Goal: Task Accomplishment & Management: Manage account settings

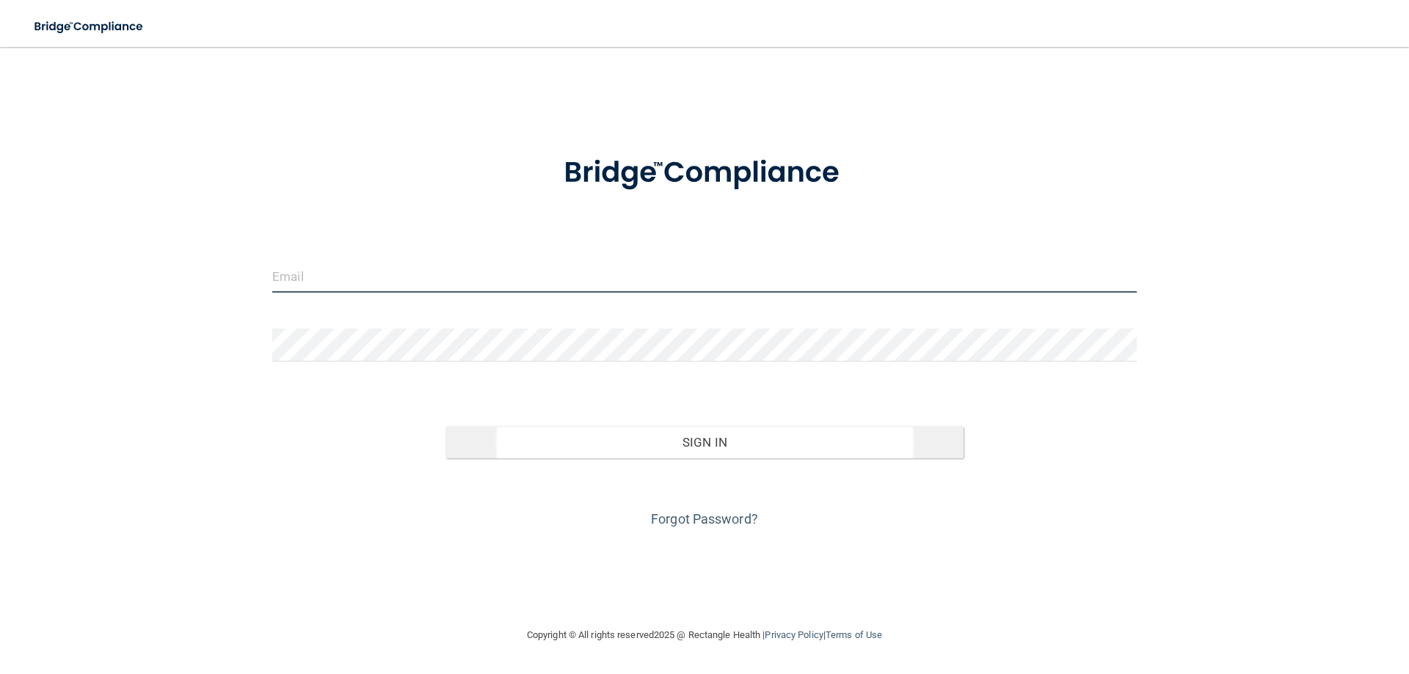
type input "[EMAIL_ADDRESS][DOMAIN_NAME]"
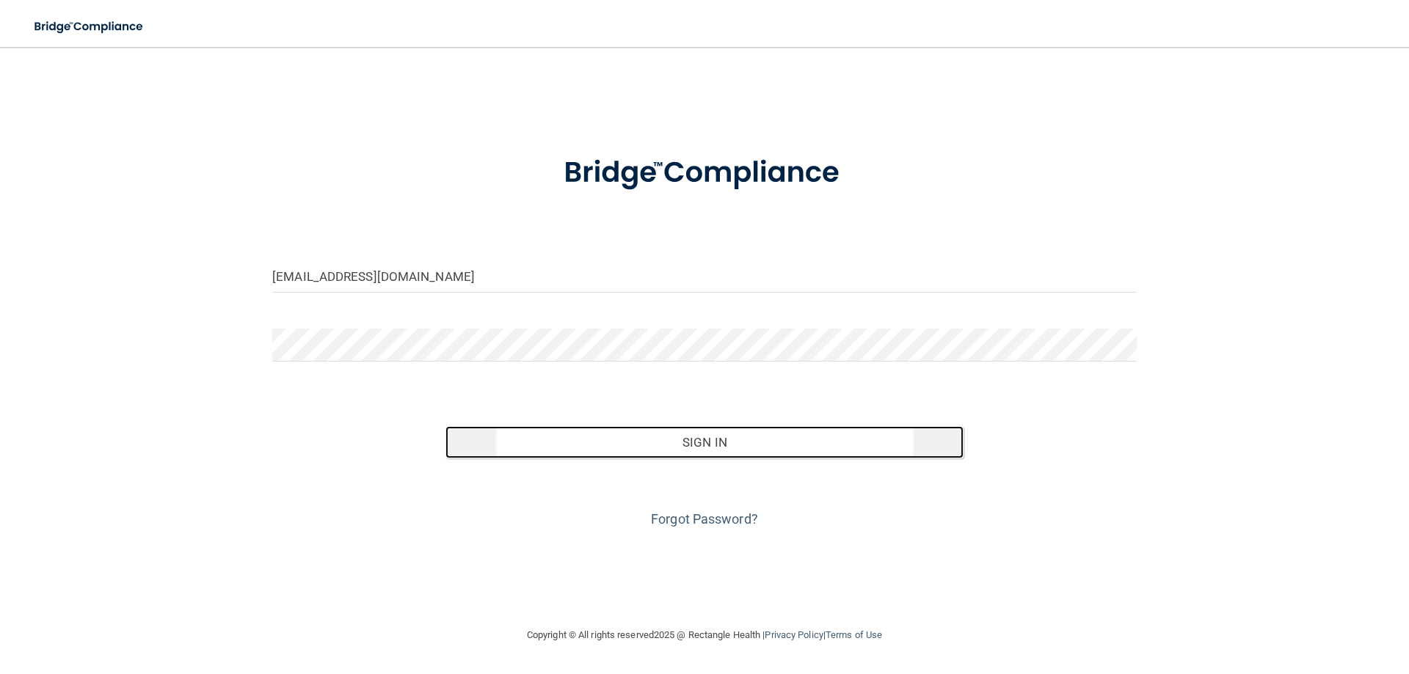
click at [750, 453] on button "Sign In" at bounding box center [704, 442] width 519 height 32
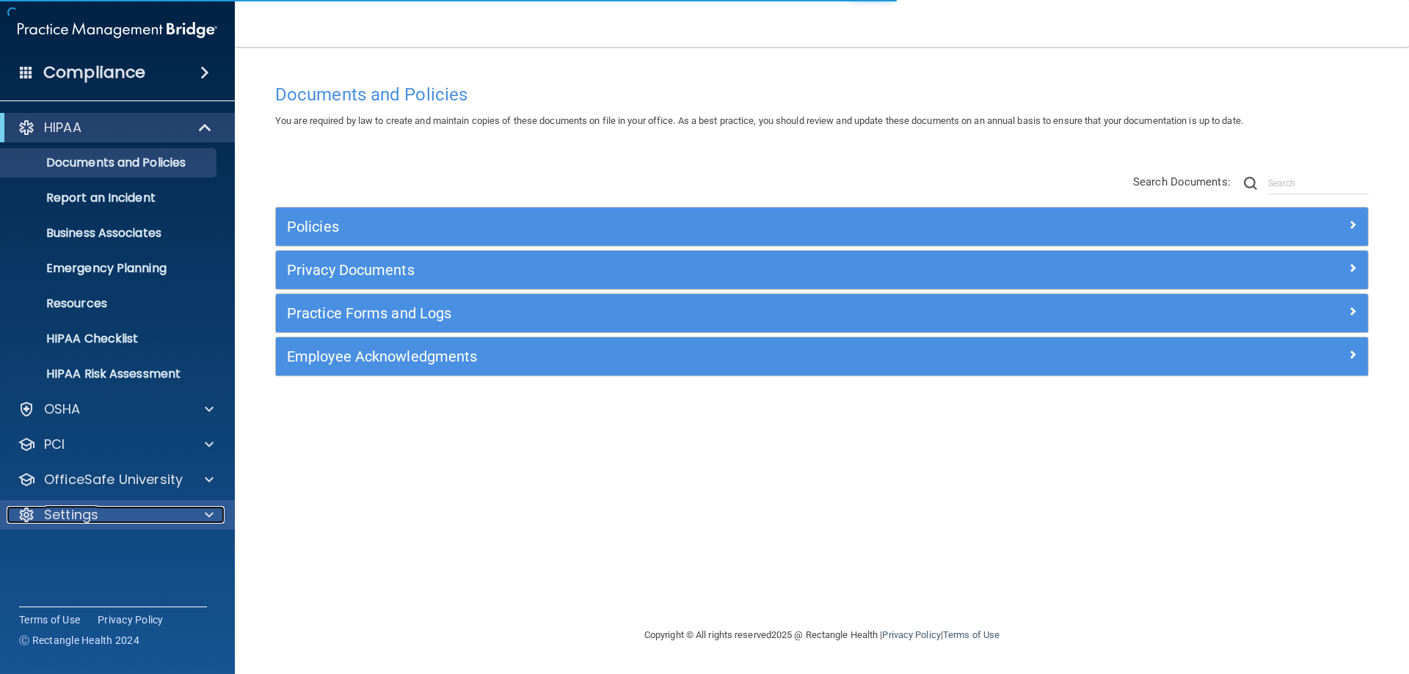
click at [75, 517] on p "Settings" at bounding box center [71, 515] width 54 height 18
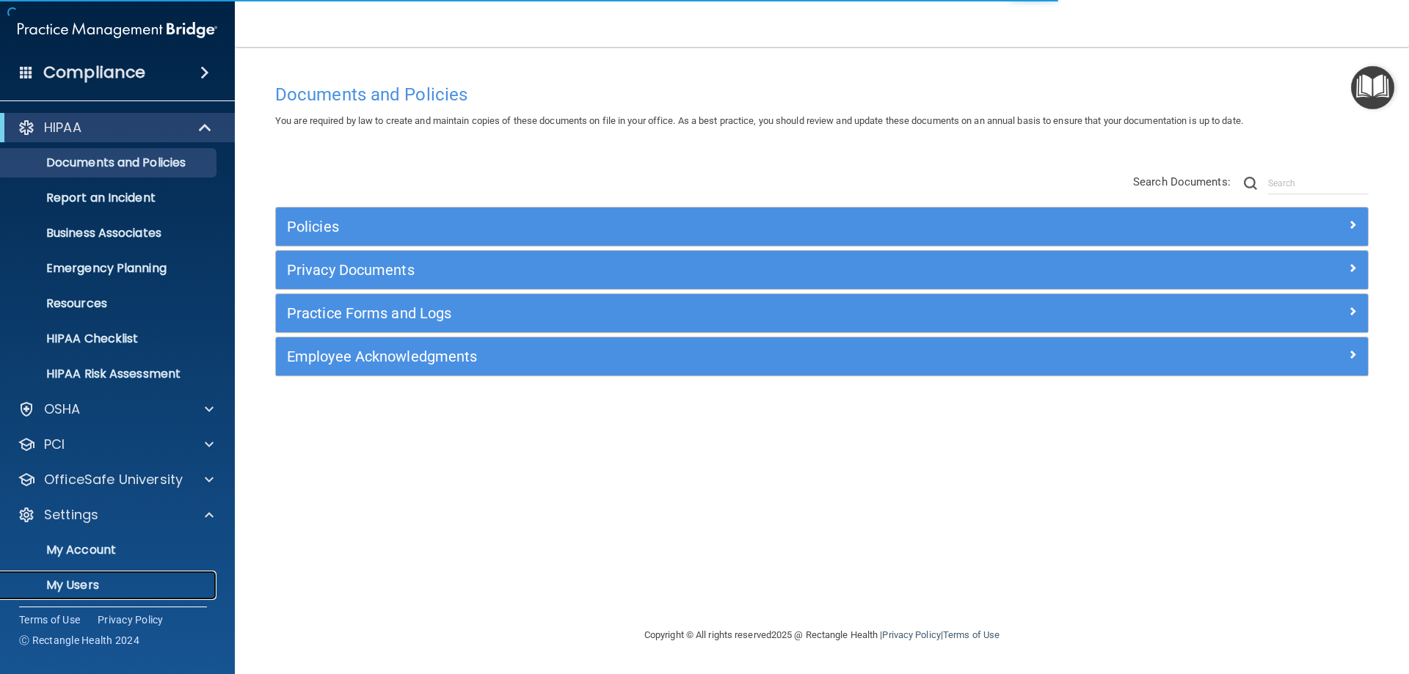
click at [86, 591] on p "My Users" at bounding box center [110, 585] width 200 height 15
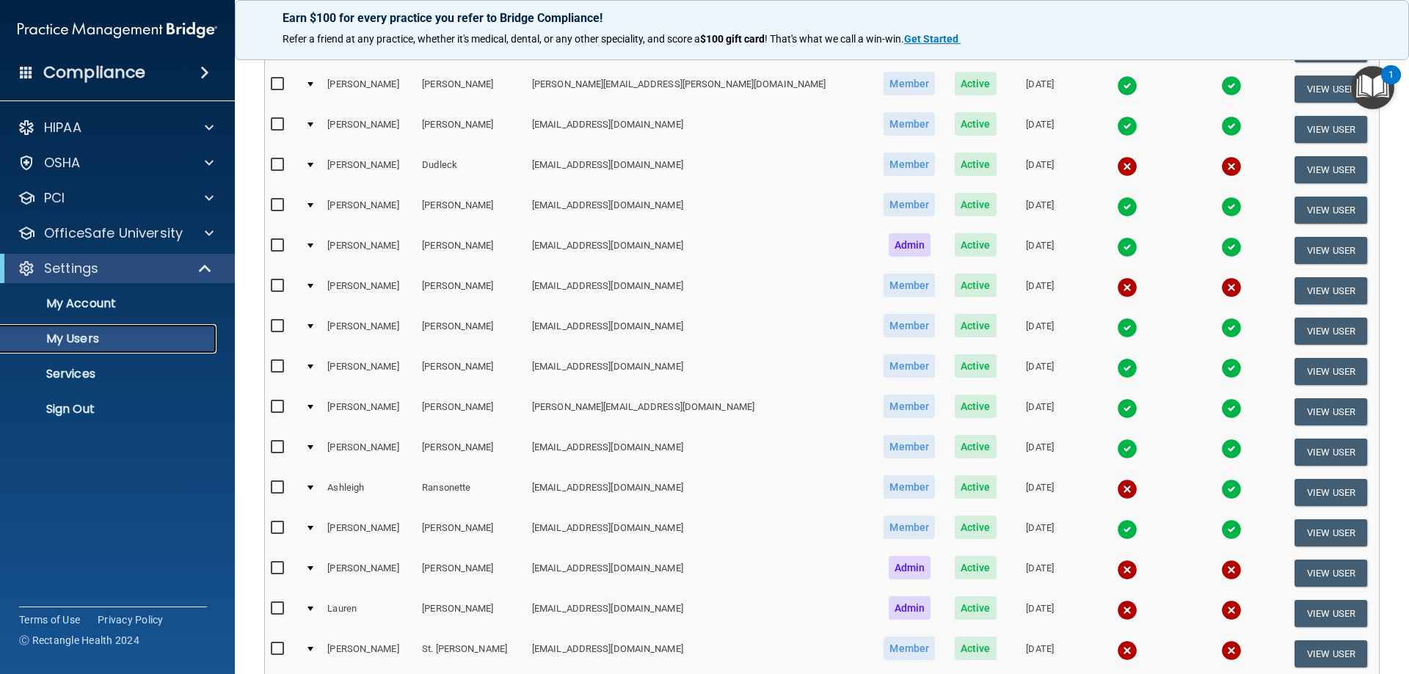
scroll to position [540, 0]
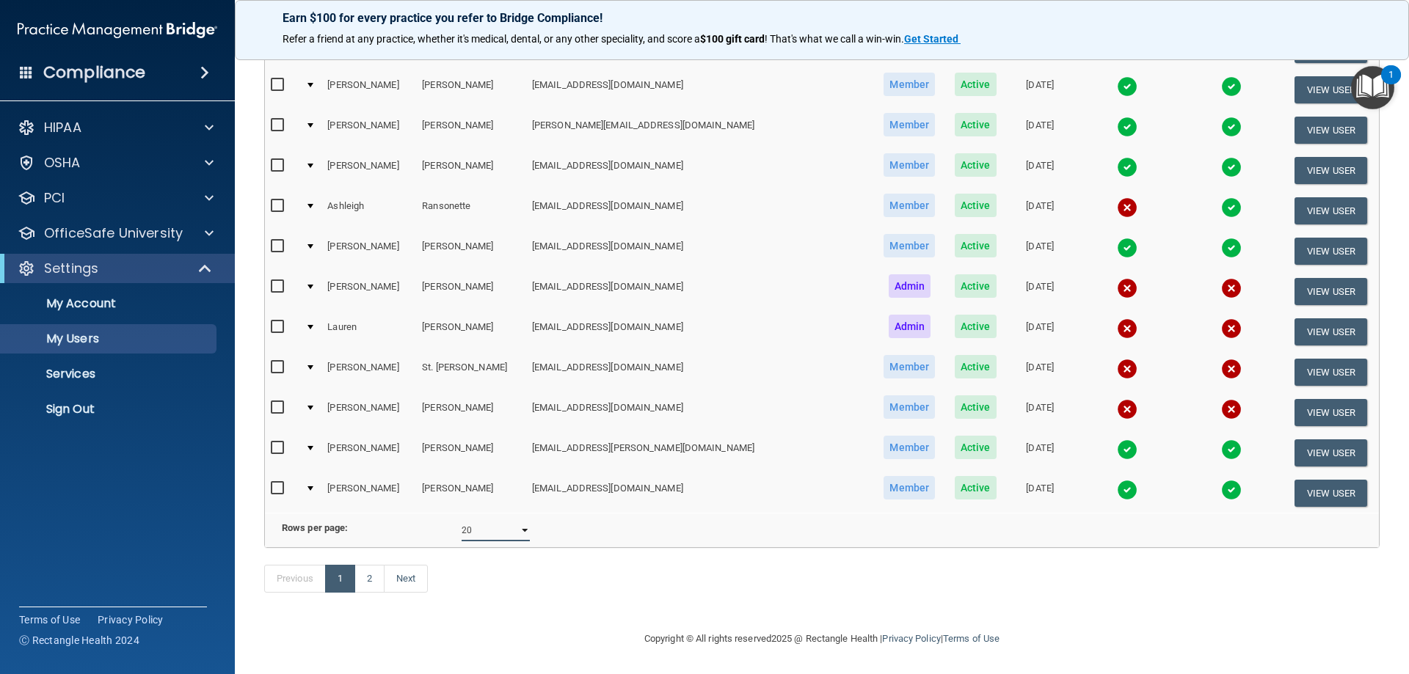
click at [508, 520] on select "10 20 30 40 all" at bounding box center [495, 530] width 68 height 22
select select "21"
click at [461, 519] on select "10 20 30 40 all" at bounding box center [495, 530] width 68 height 22
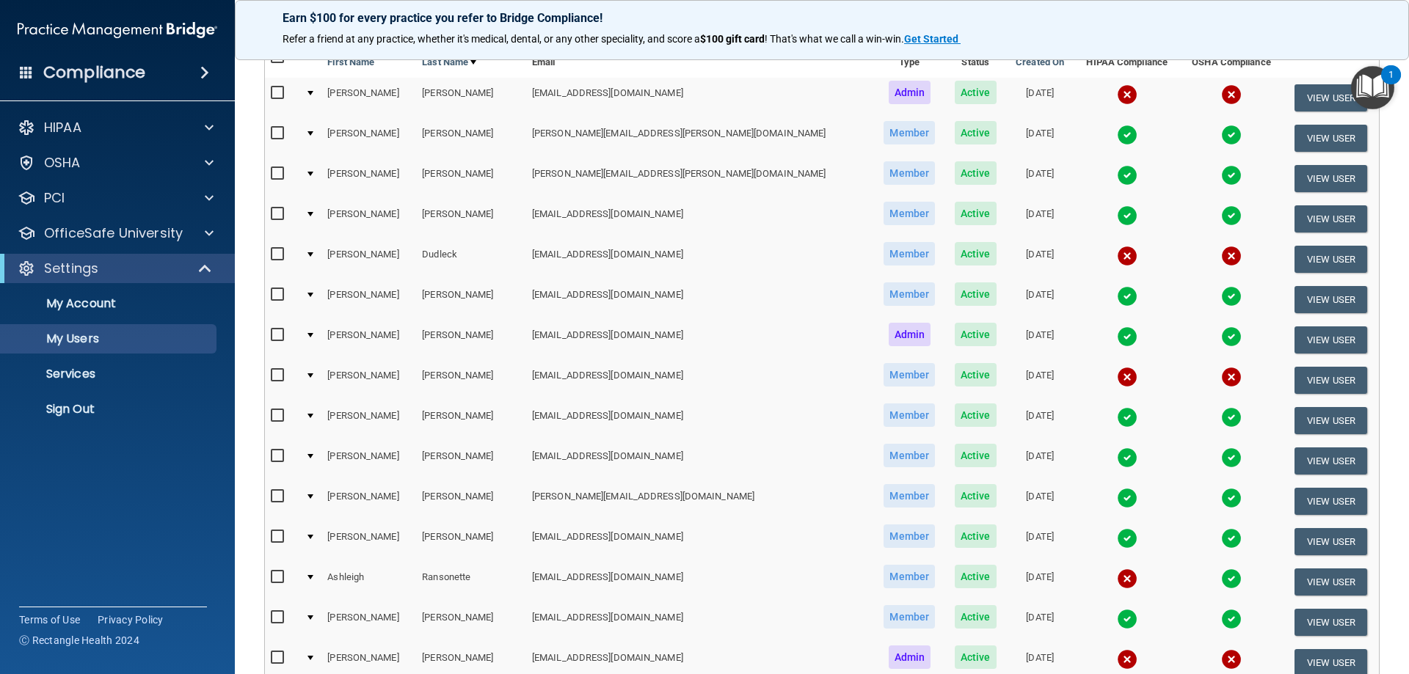
scroll to position [220, 0]
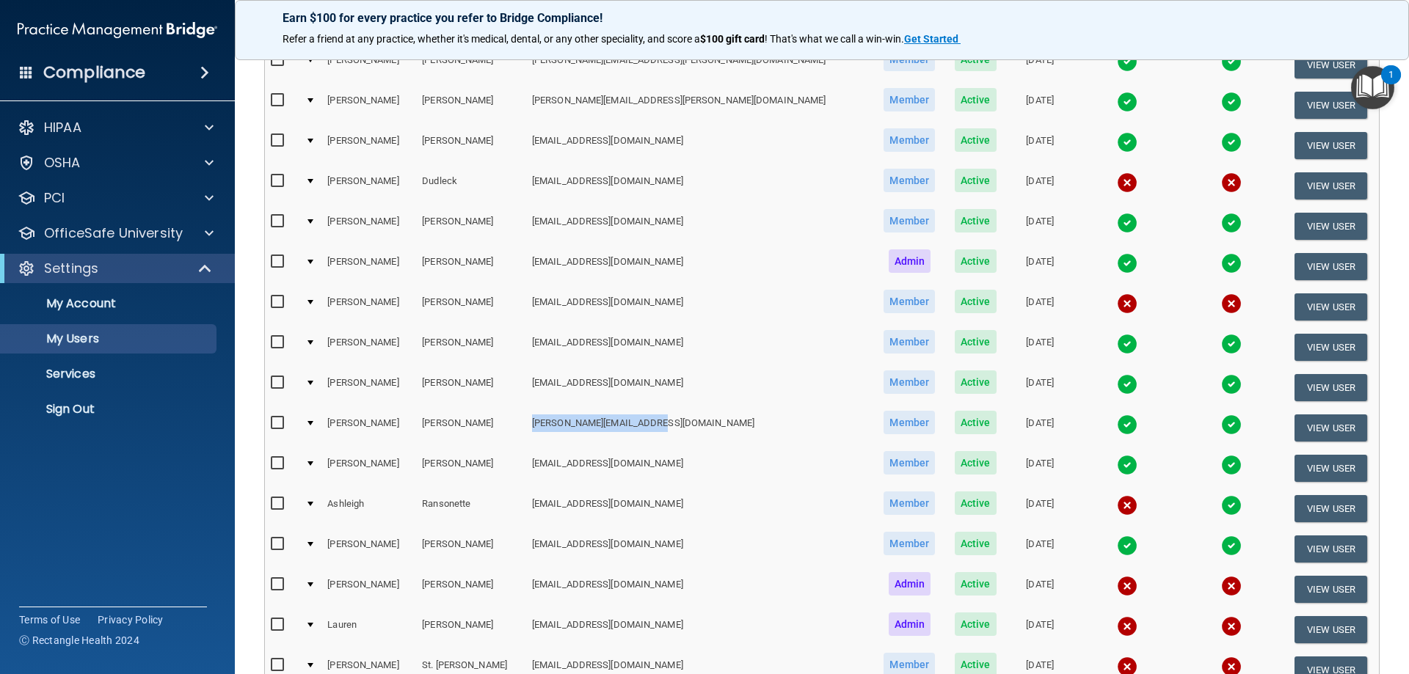
drag, startPoint x: 515, startPoint y: 423, endPoint x: 634, endPoint y: 423, distance: 118.8
click at [634, 423] on td "[PERSON_NAME][EMAIL_ADDRESS][DOMAIN_NAME]" at bounding box center [700, 428] width 348 height 40
copy td "[PERSON_NAME][EMAIL_ADDRESS][DOMAIN_NAME]"
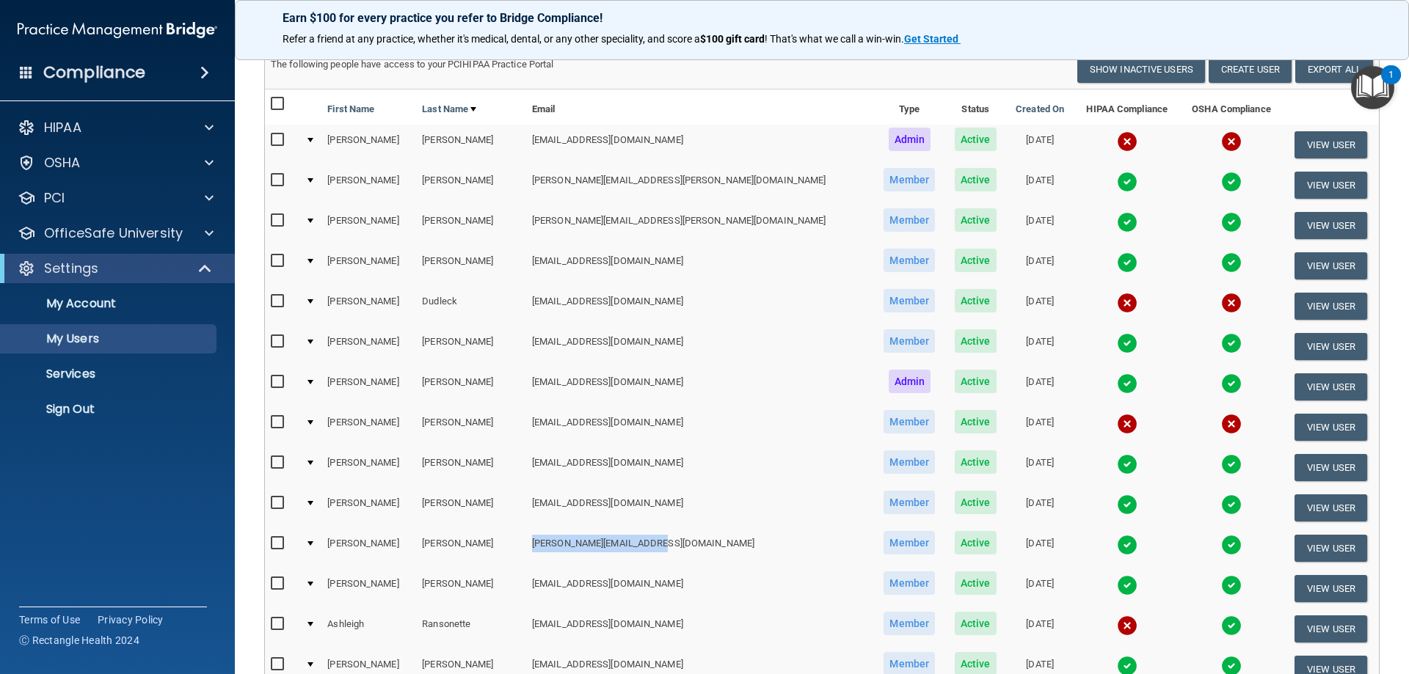
scroll to position [73, 0]
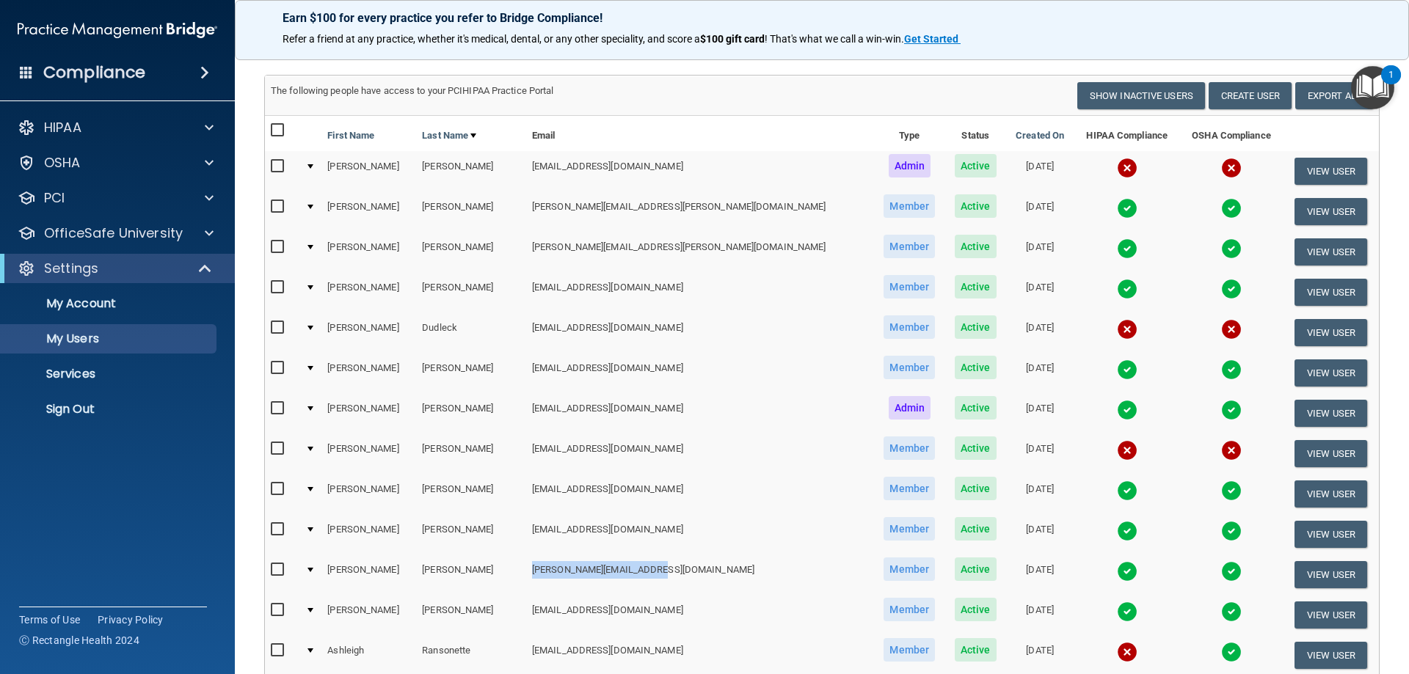
click at [1117, 202] on img at bounding box center [1127, 208] width 21 height 21
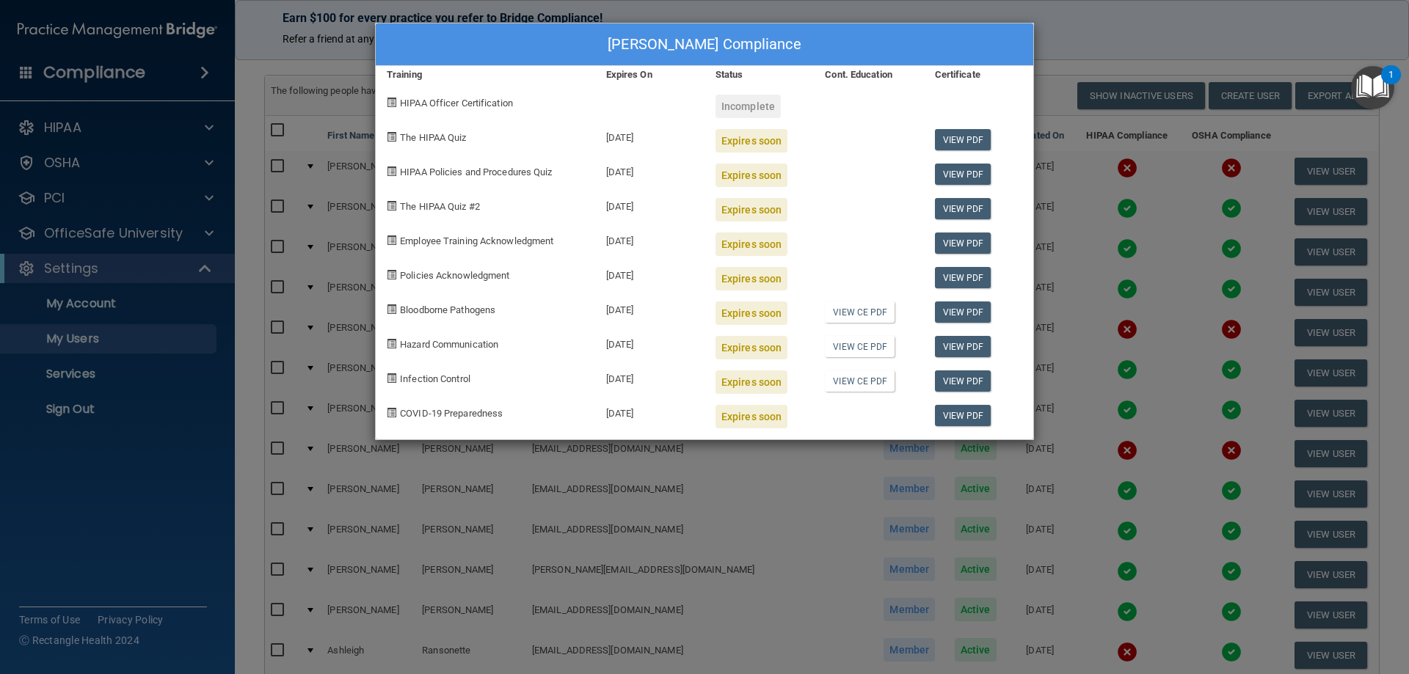
click at [1100, 183] on div "[PERSON_NAME] Compliance Training Expires On Status Cont. Education Certificate…" at bounding box center [704, 337] width 1409 height 674
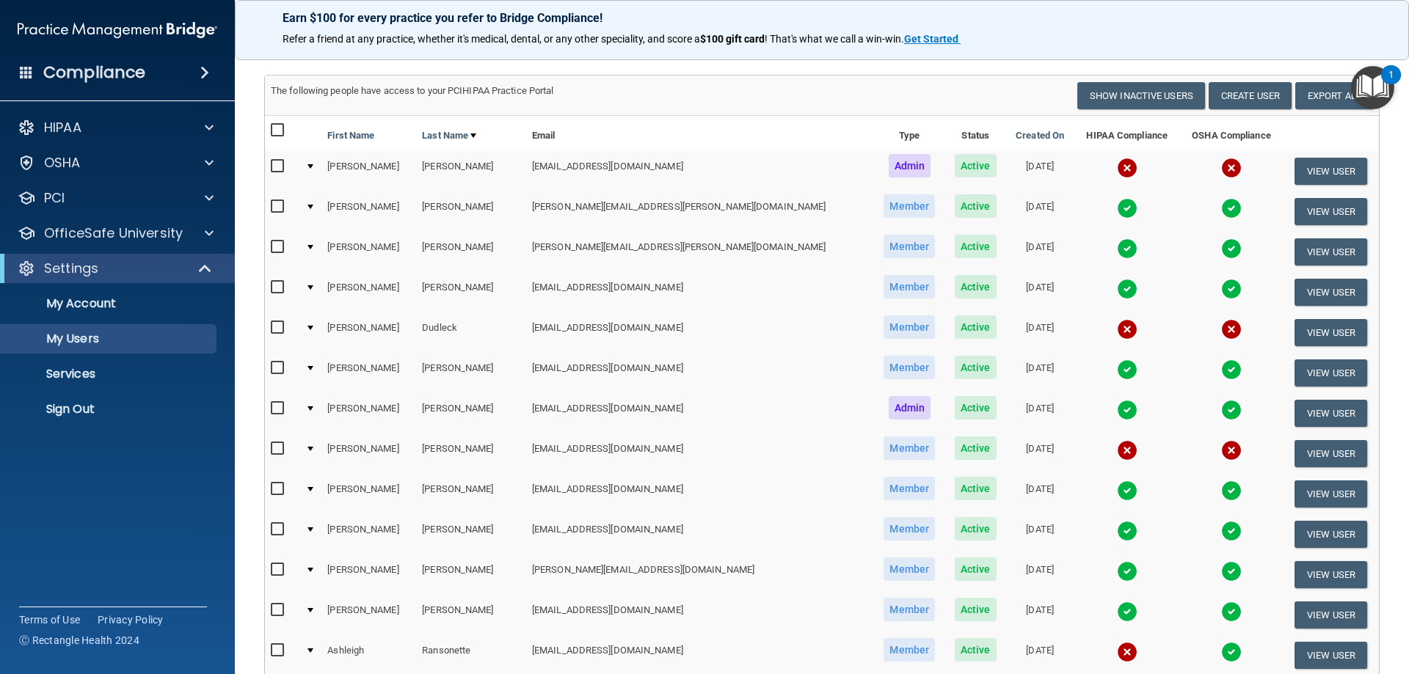
click at [1117, 250] on img at bounding box center [1127, 248] width 21 height 21
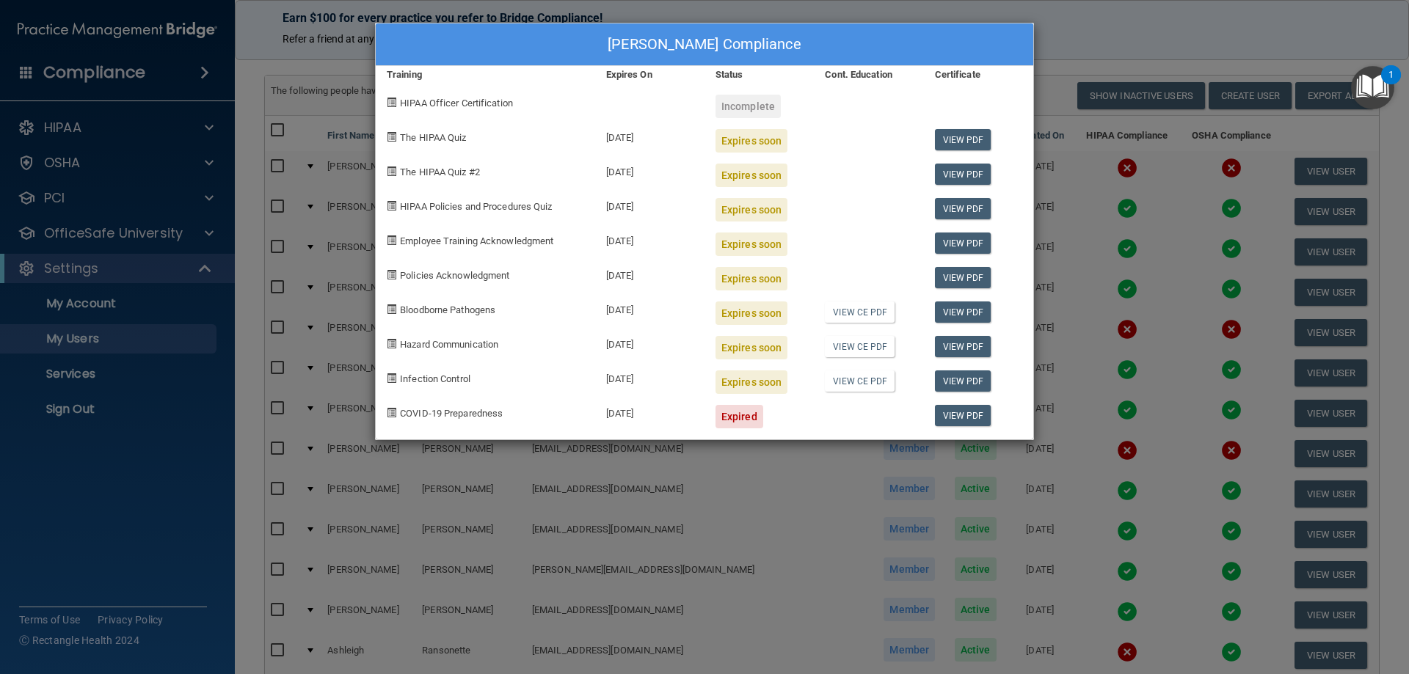
click at [1075, 222] on div "[PERSON_NAME] Compliance Training Expires On Status Cont. Education Certificate…" at bounding box center [704, 337] width 1409 height 674
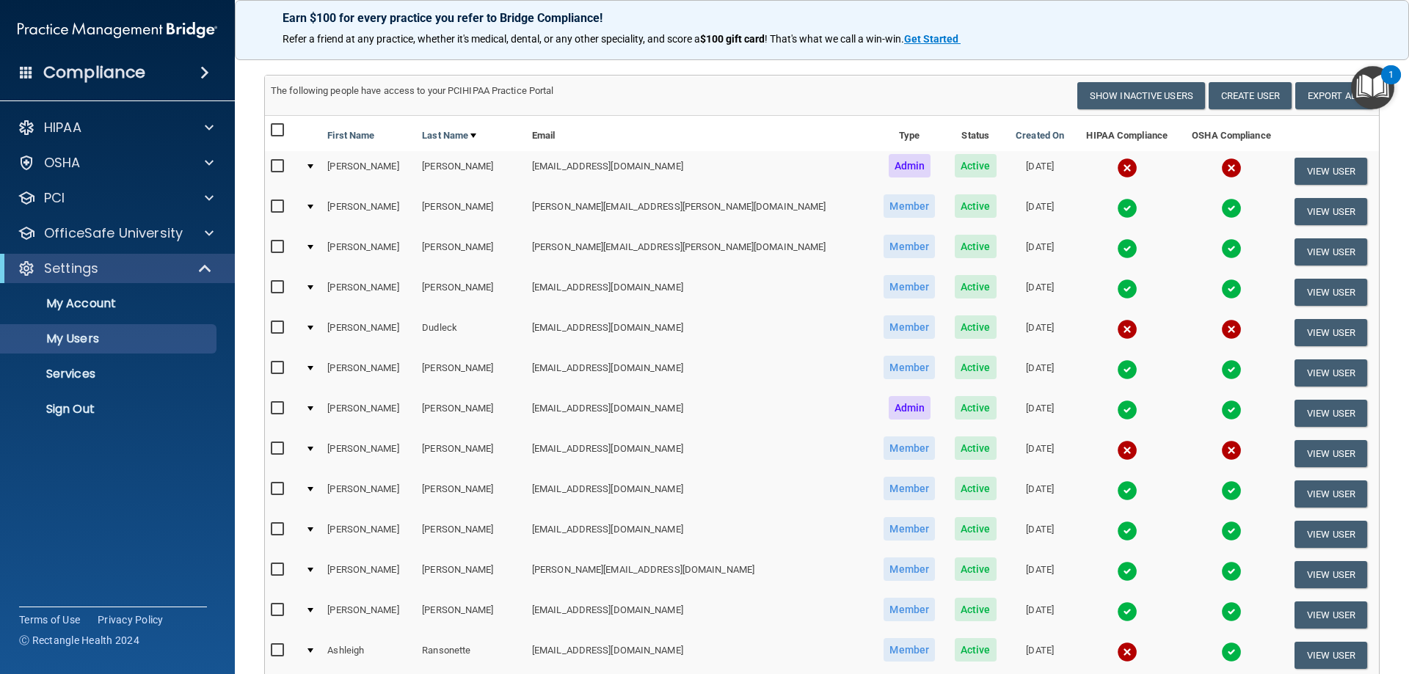
click at [1117, 292] on img at bounding box center [1127, 289] width 21 height 21
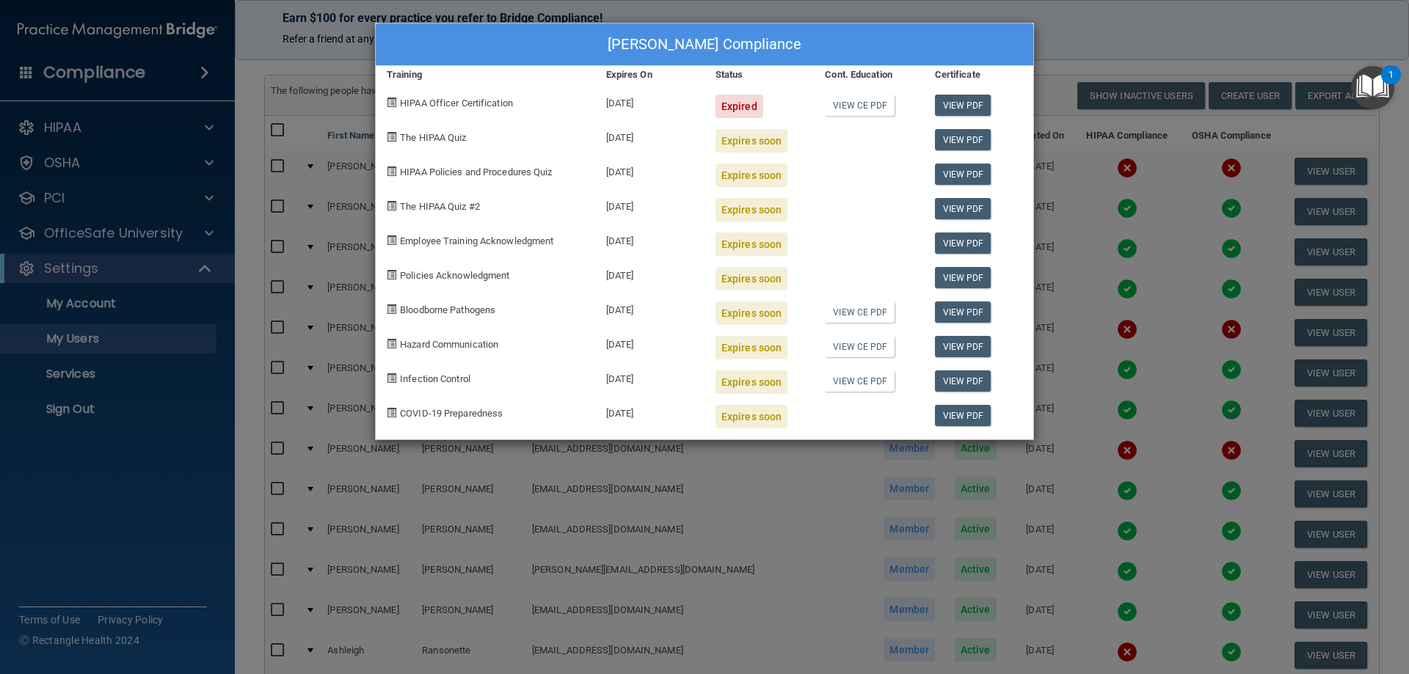
click at [1067, 36] on div "[PERSON_NAME] Compliance Training Expires On Status Cont. Education Certificate…" at bounding box center [704, 337] width 1409 height 674
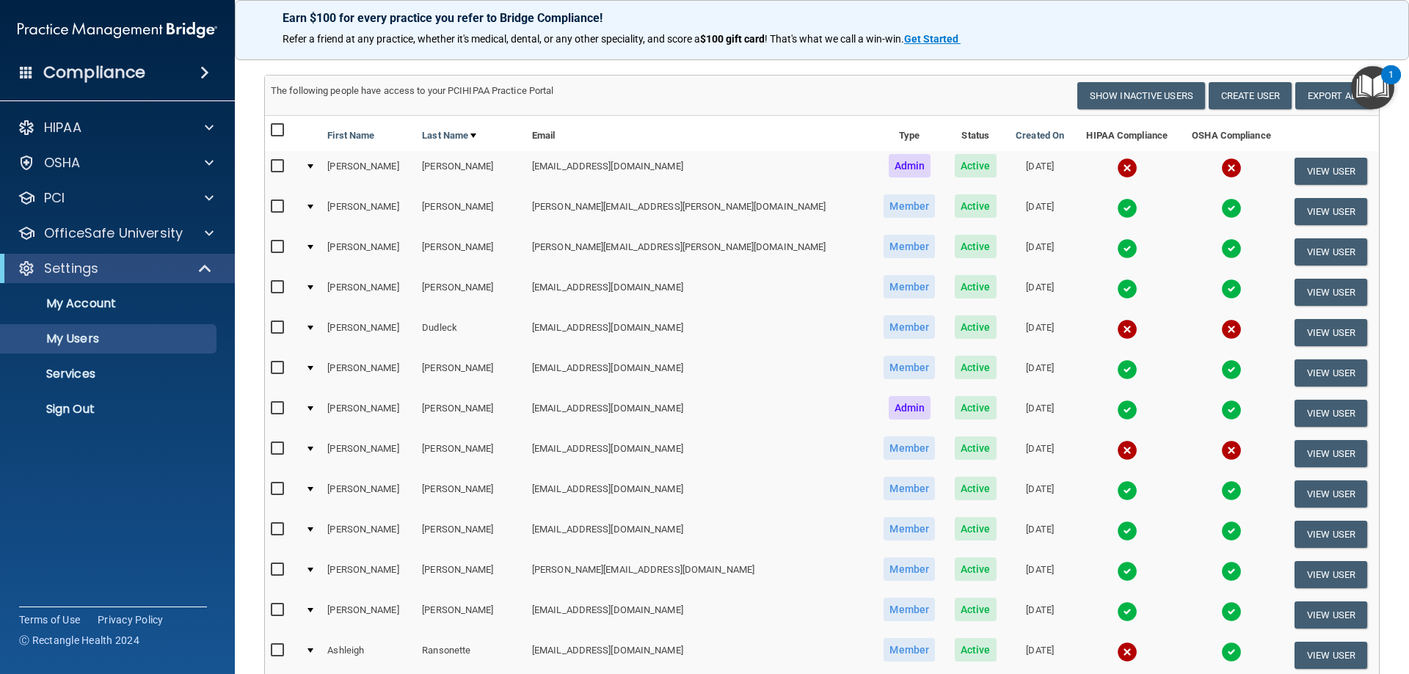
click at [1117, 373] on img at bounding box center [1127, 369] width 21 height 21
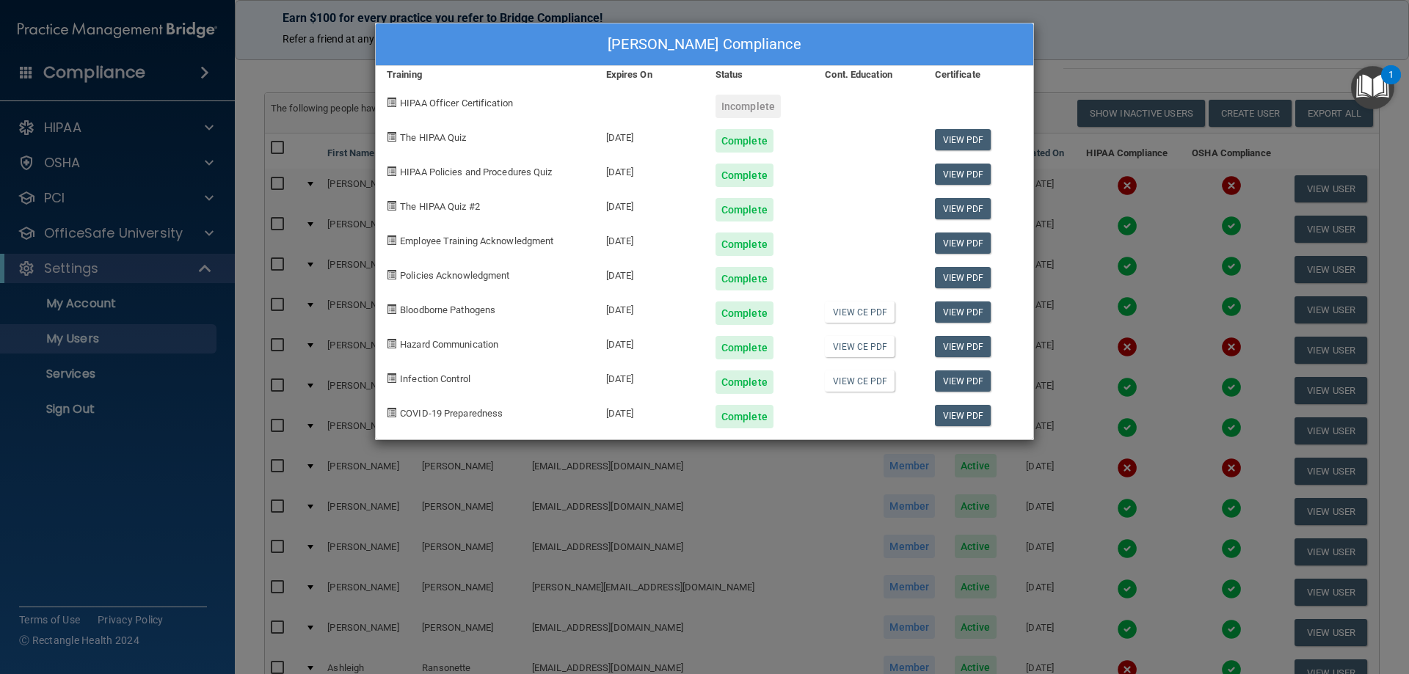
click at [1089, 57] on div "[PERSON_NAME] Compliance Training Expires On Status Cont. Education Certificate…" at bounding box center [704, 337] width 1409 height 674
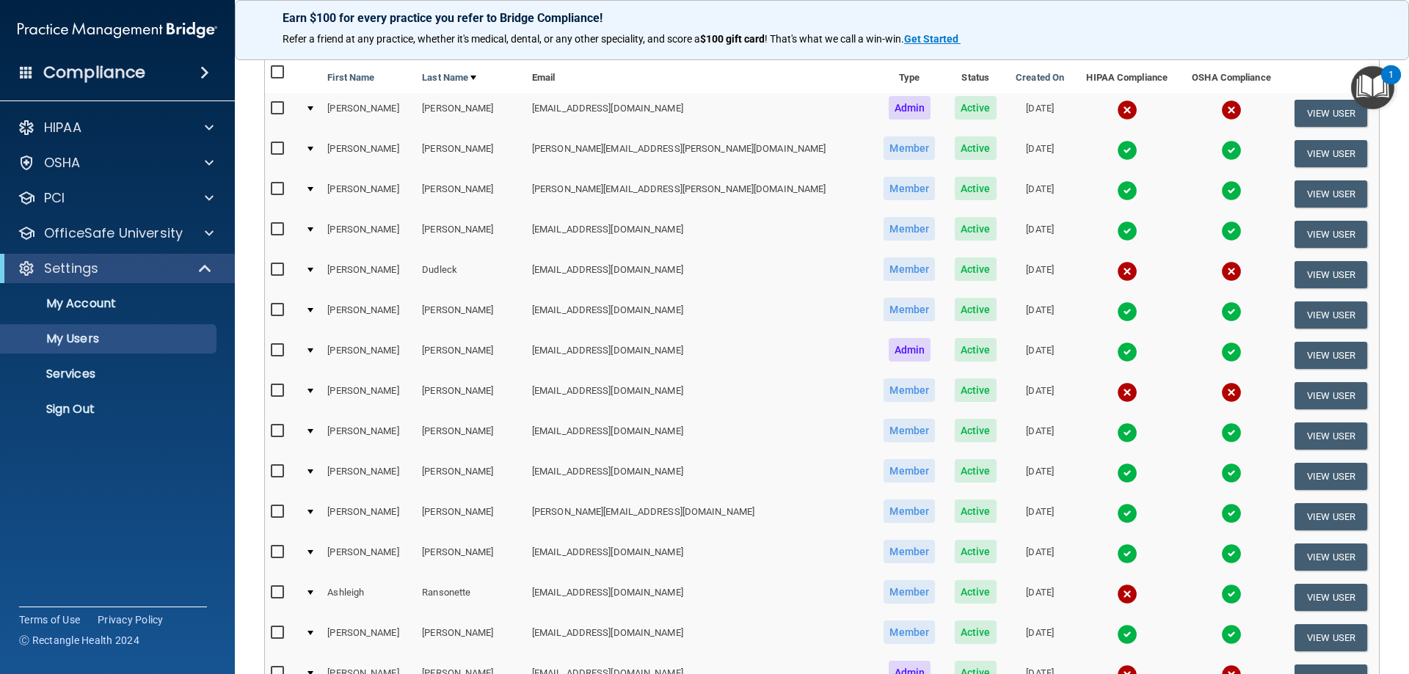
scroll to position [220, 0]
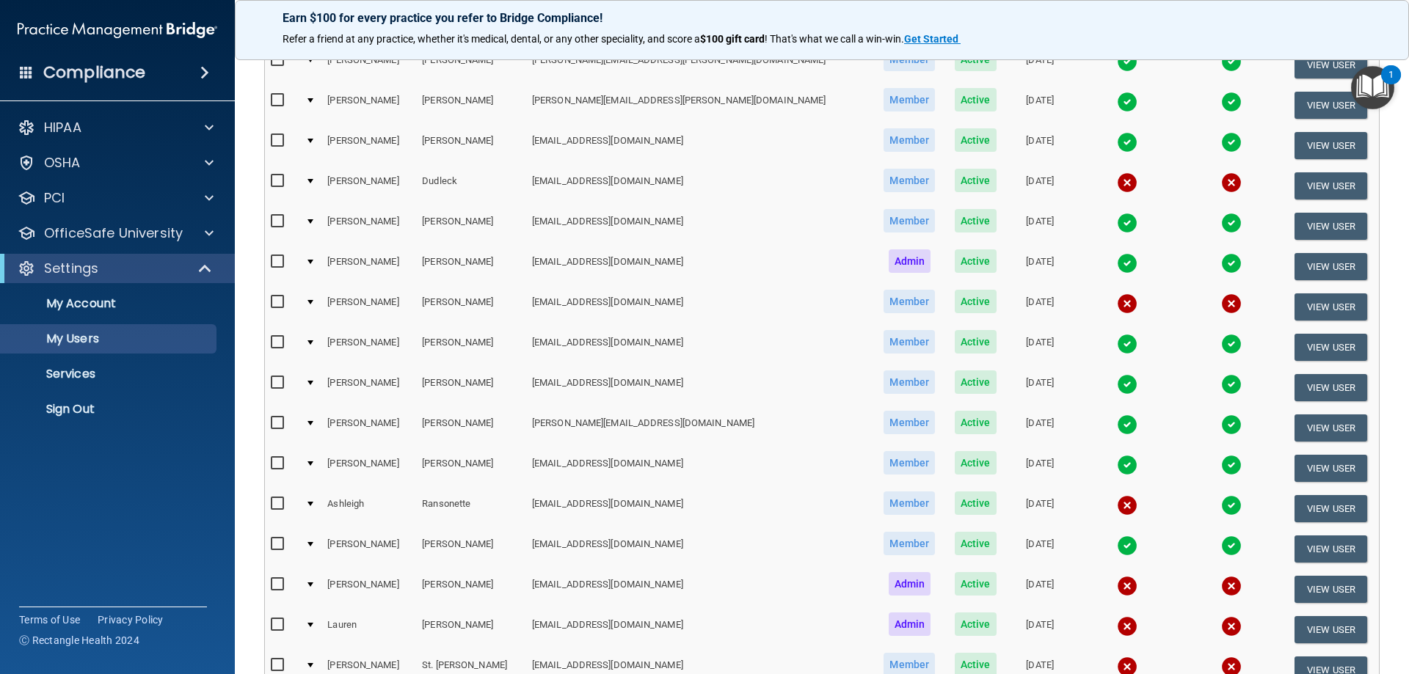
click at [1117, 347] on img at bounding box center [1127, 344] width 21 height 21
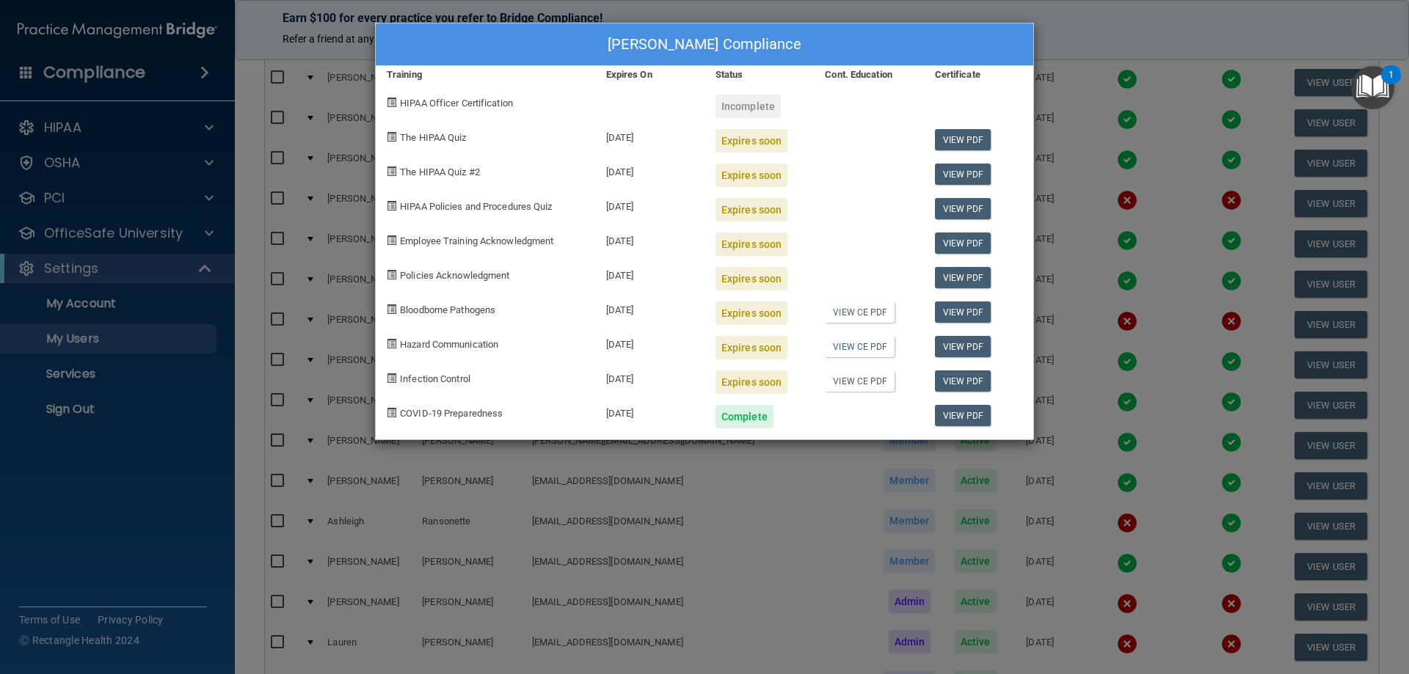
click at [1118, 63] on div "[PERSON_NAME] Compliance Training Expires On Status Cont. Education Certificate…" at bounding box center [704, 337] width 1409 height 674
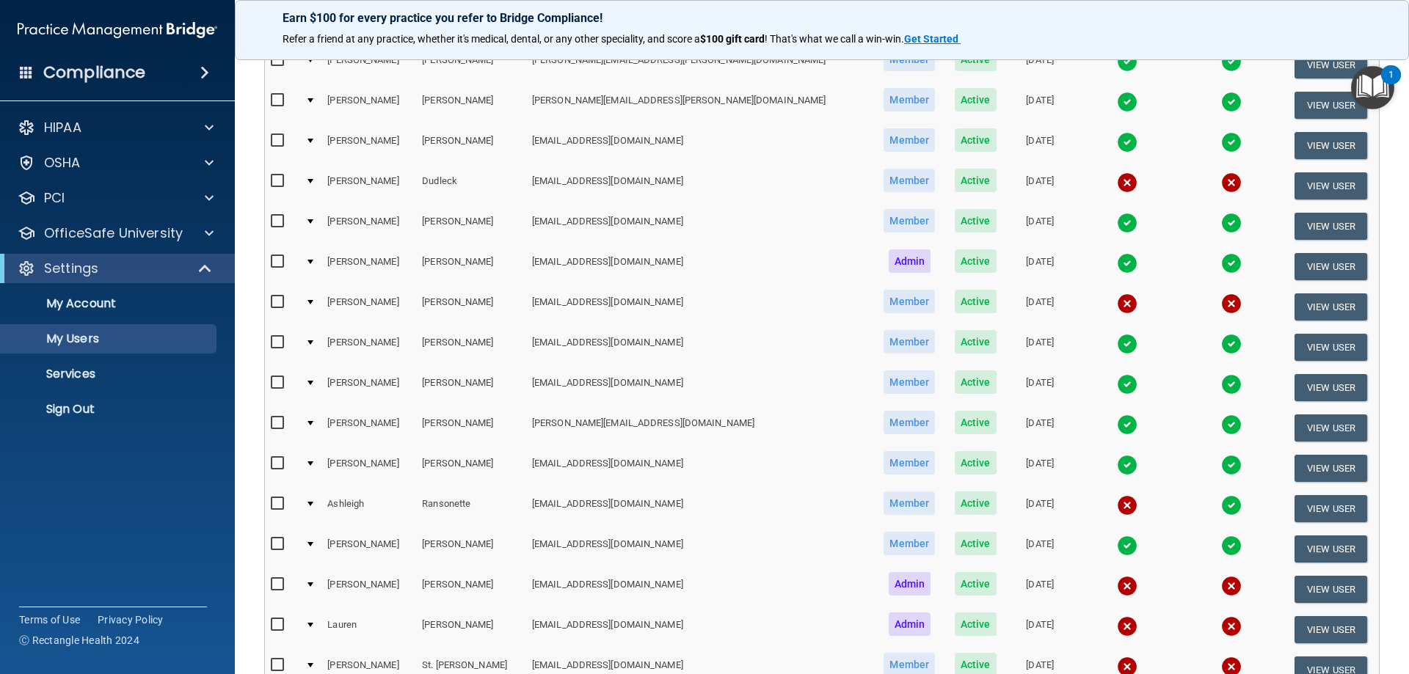
click at [1117, 426] on img at bounding box center [1127, 424] width 21 height 21
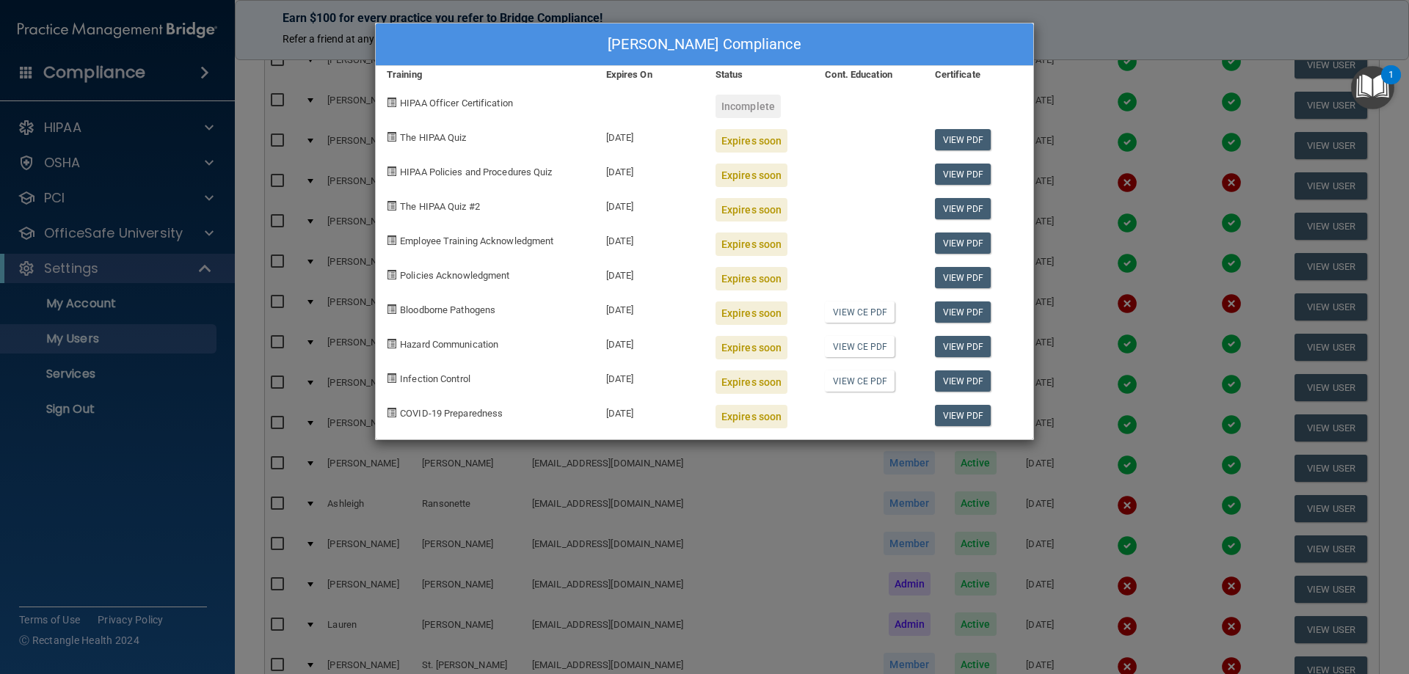
click at [1135, 219] on div "[PERSON_NAME] Compliance Training Expires On Status Cont. Education Certificate…" at bounding box center [704, 337] width 1409 height 674
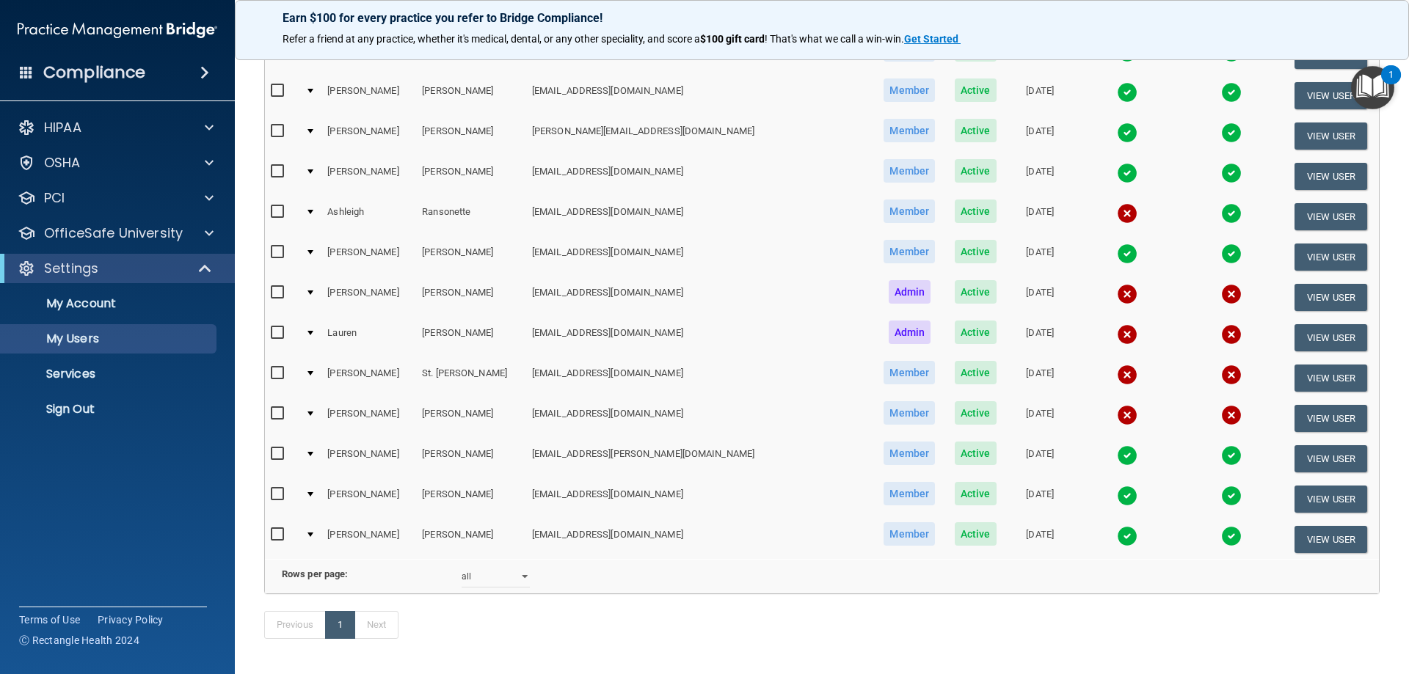
scroll to position [514, 0]
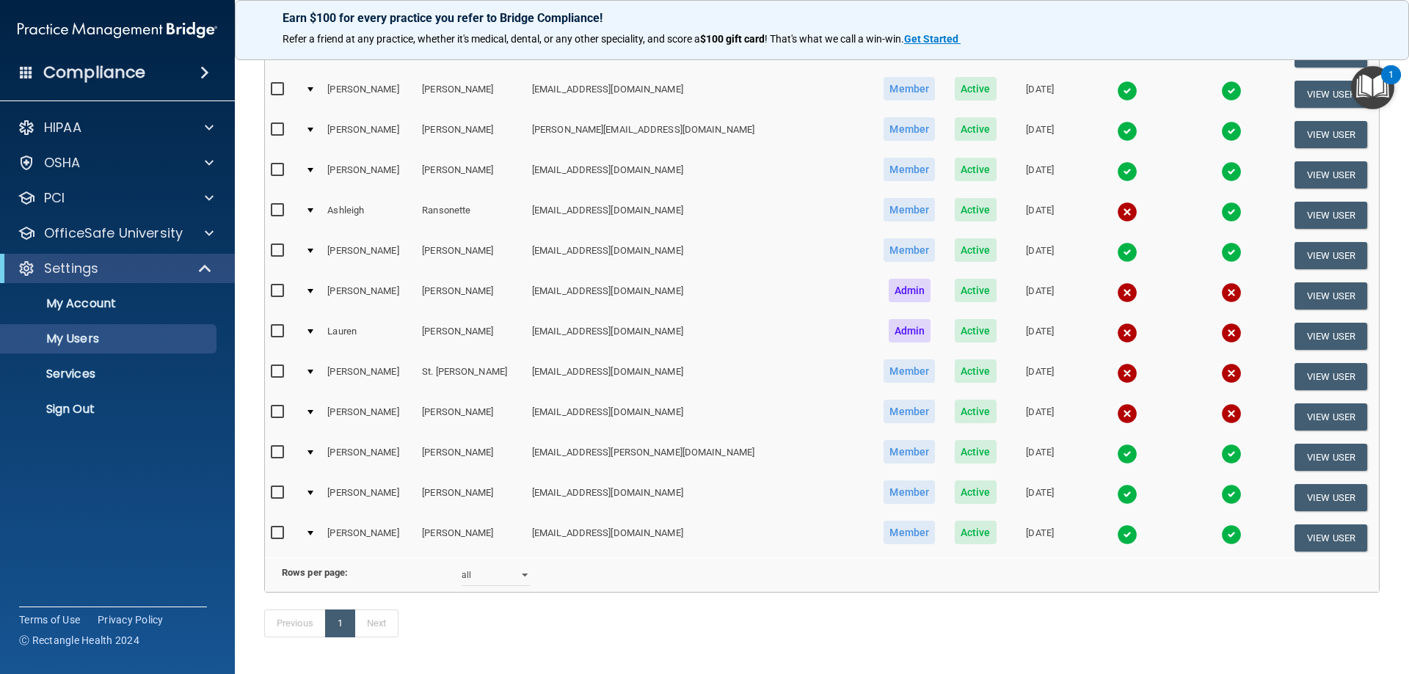
click at [1117, 175] on img at bounding box center [1127, 171] width 21 height 21
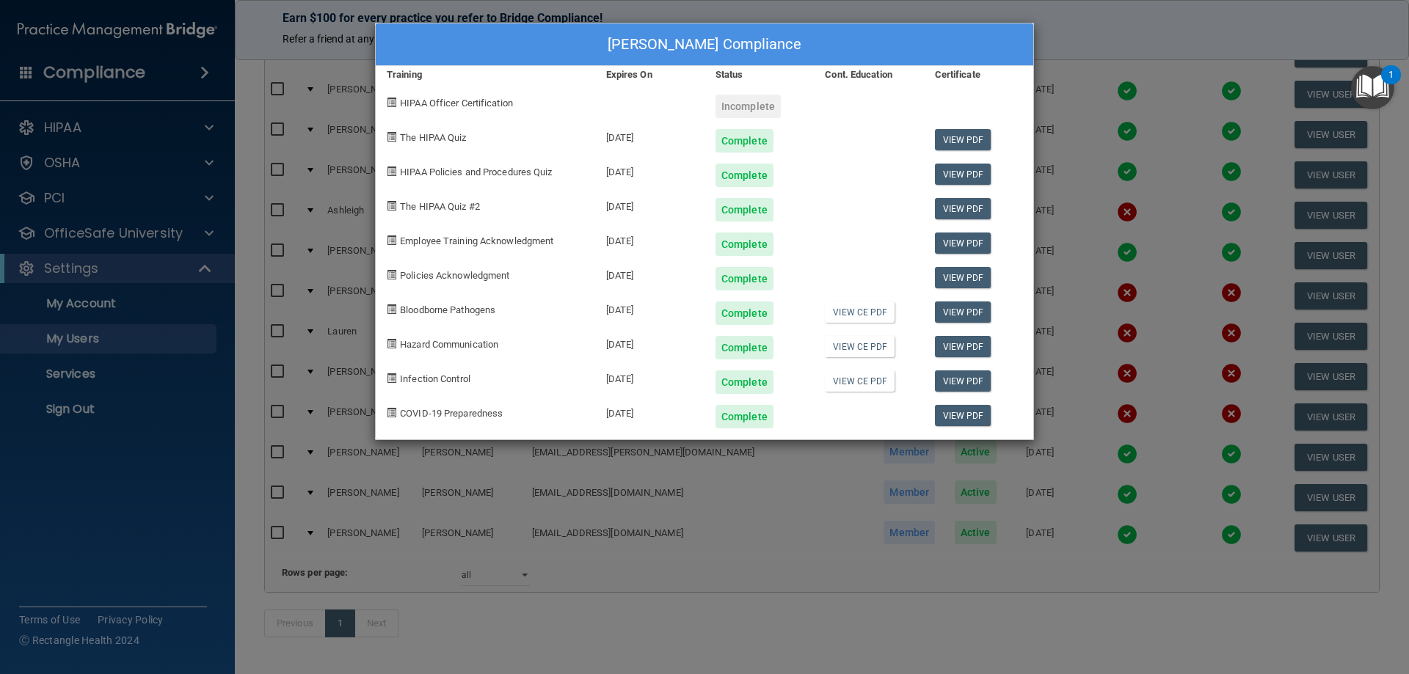
click at [1094, 34] on div "[PERSON_NAME] Compliance Training Expires On Status Cont. Education Certificate…" at bounding box center [704, 337] width 1409 height 674
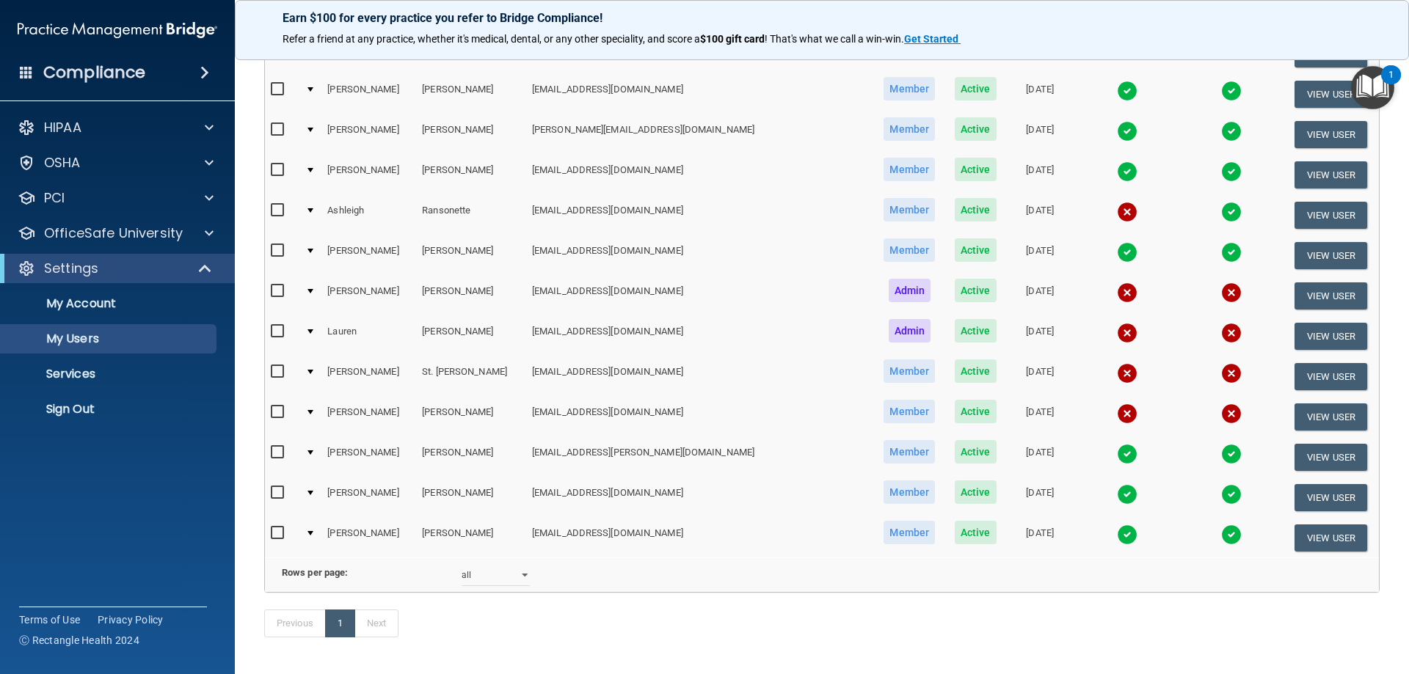
click at [1117, 210] on img at bounding box center [1127, 212] width 21 height 21
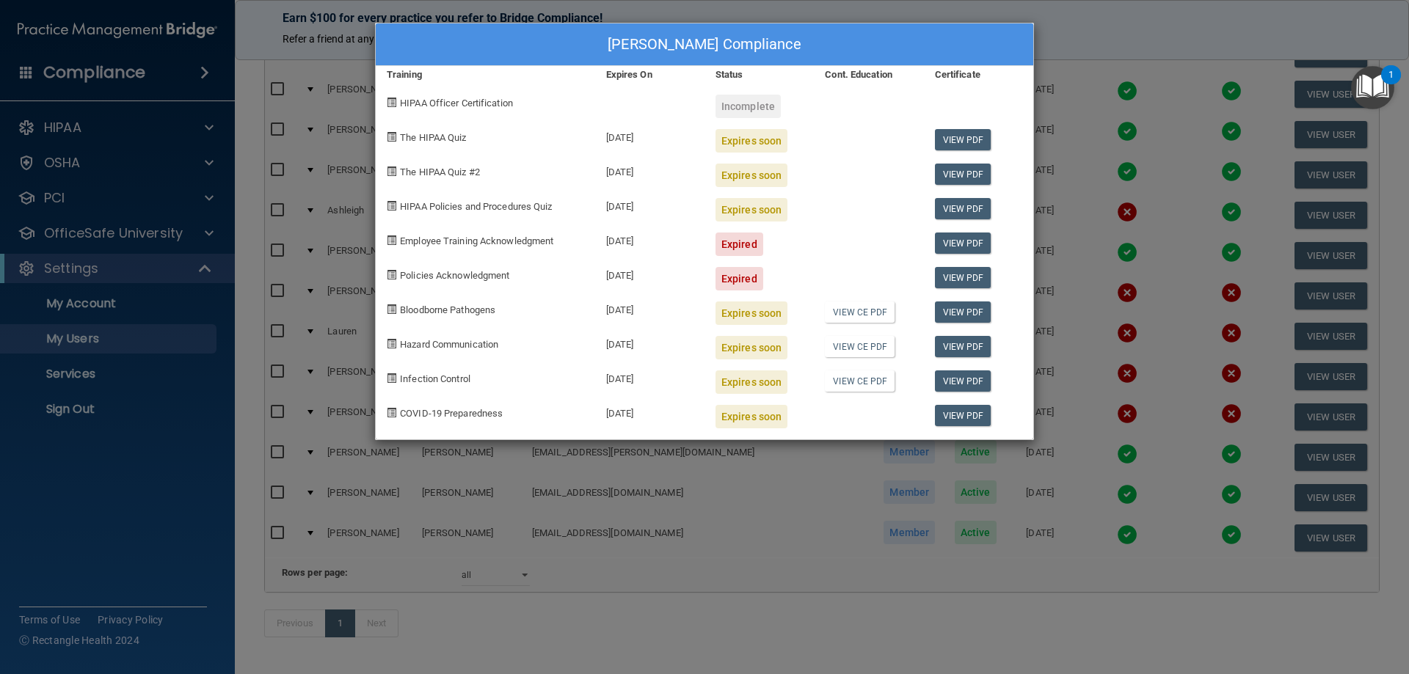
click at [1079, 227] on div "[PERSON_NAME] Compliance Training Expires On Status Cont. Education Certificate…" at bounding box center [704, 337] width 1409 height 674
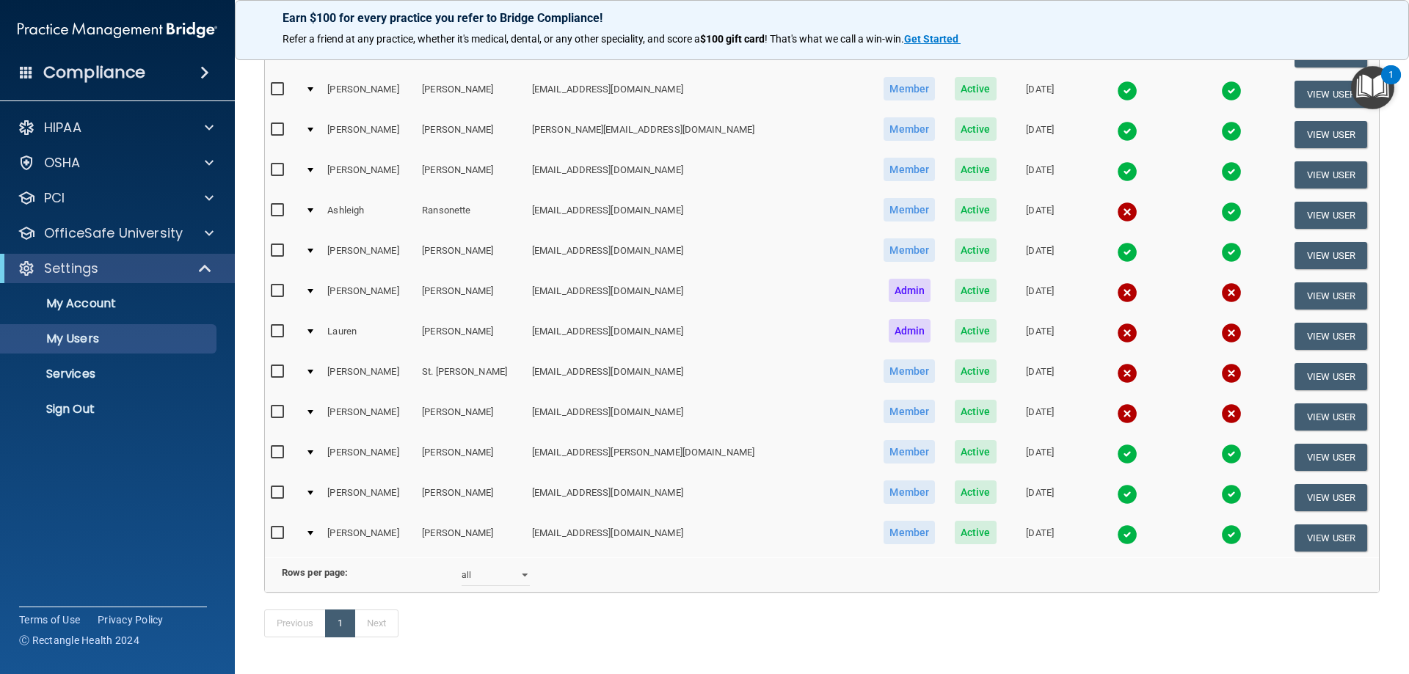
click at [1117, 252] on img at bounding box center [1127, 252] width 21 height 21
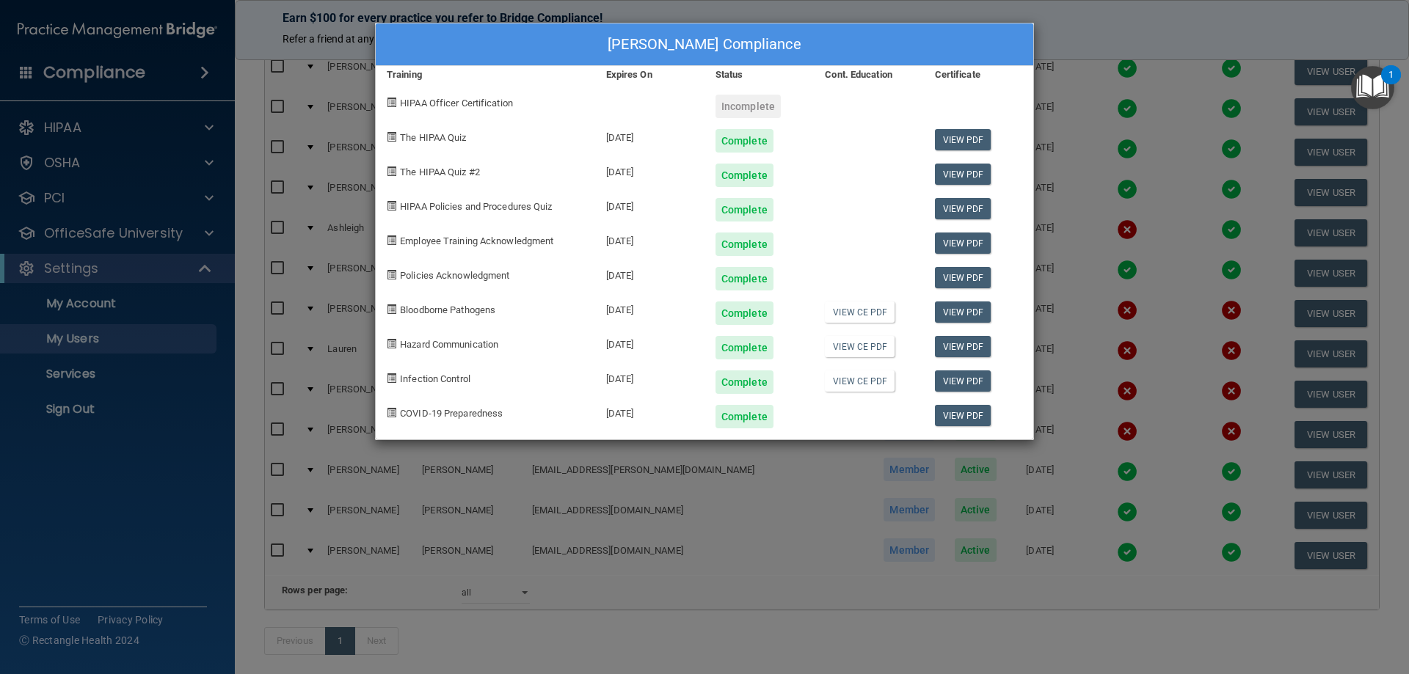
click at [1136, 120] on div "[PERSON_NAME] Compliance Training Expires On Status Cont. Education Certificate…" at bounding box center [704, 337] width 1409 height 674
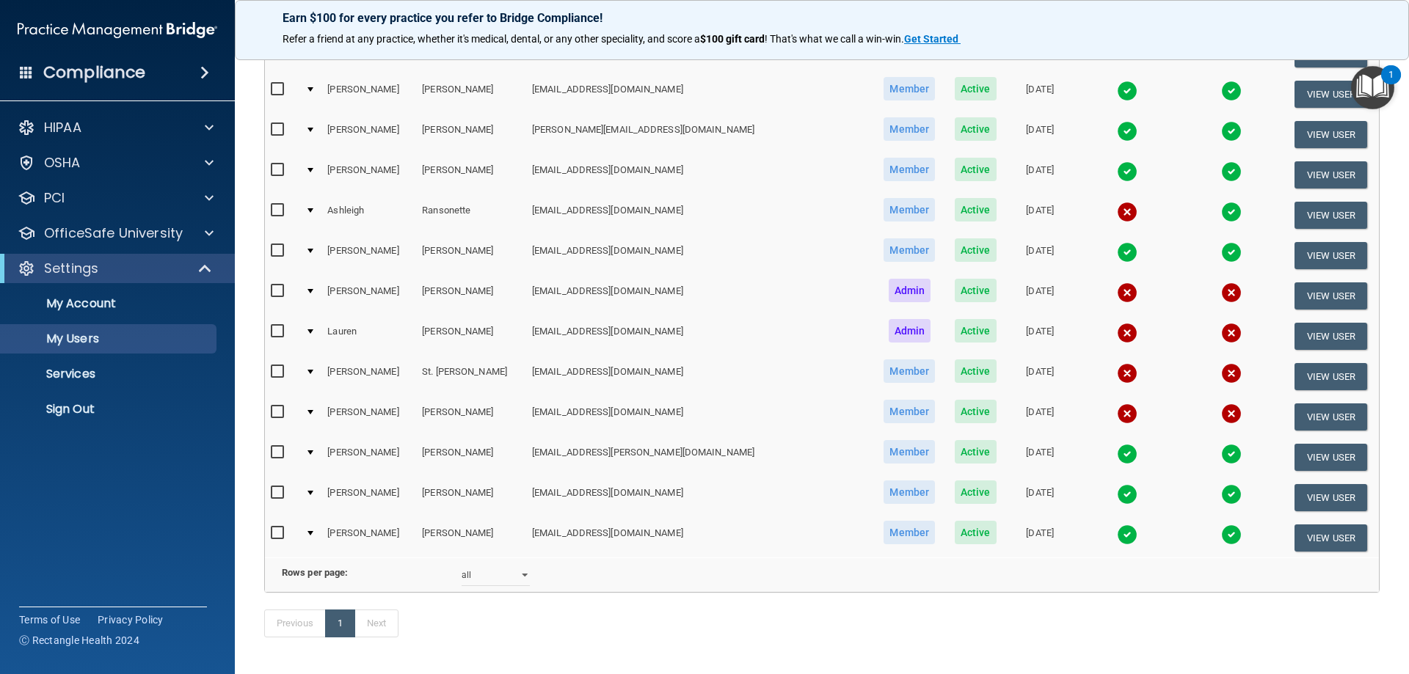
click at [1117, 454] on img at bounding box center [1127, 454] width 21 height 21
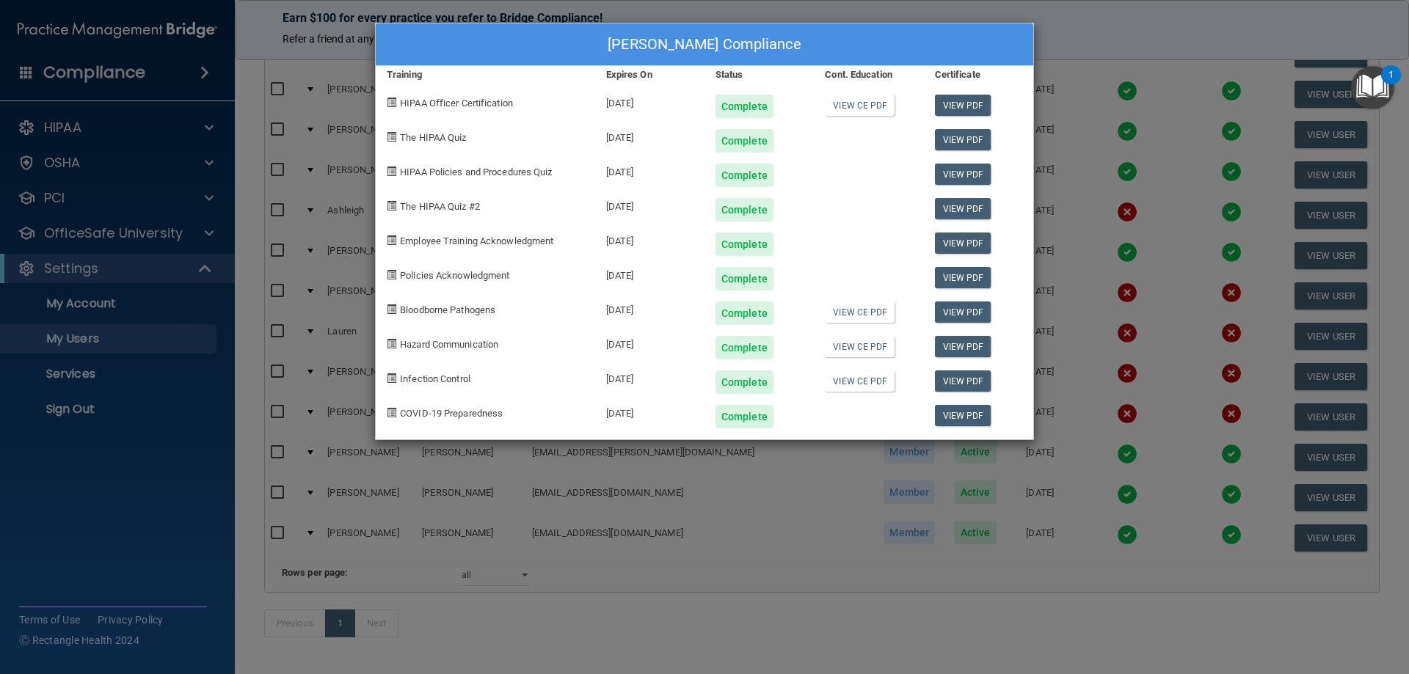
click at [1005, 474] on div "[PERSON_NAME] Compliance Training Expires On Status Cont. Education Certificate…" at bounding box center [704, 337] width 1409 height 674
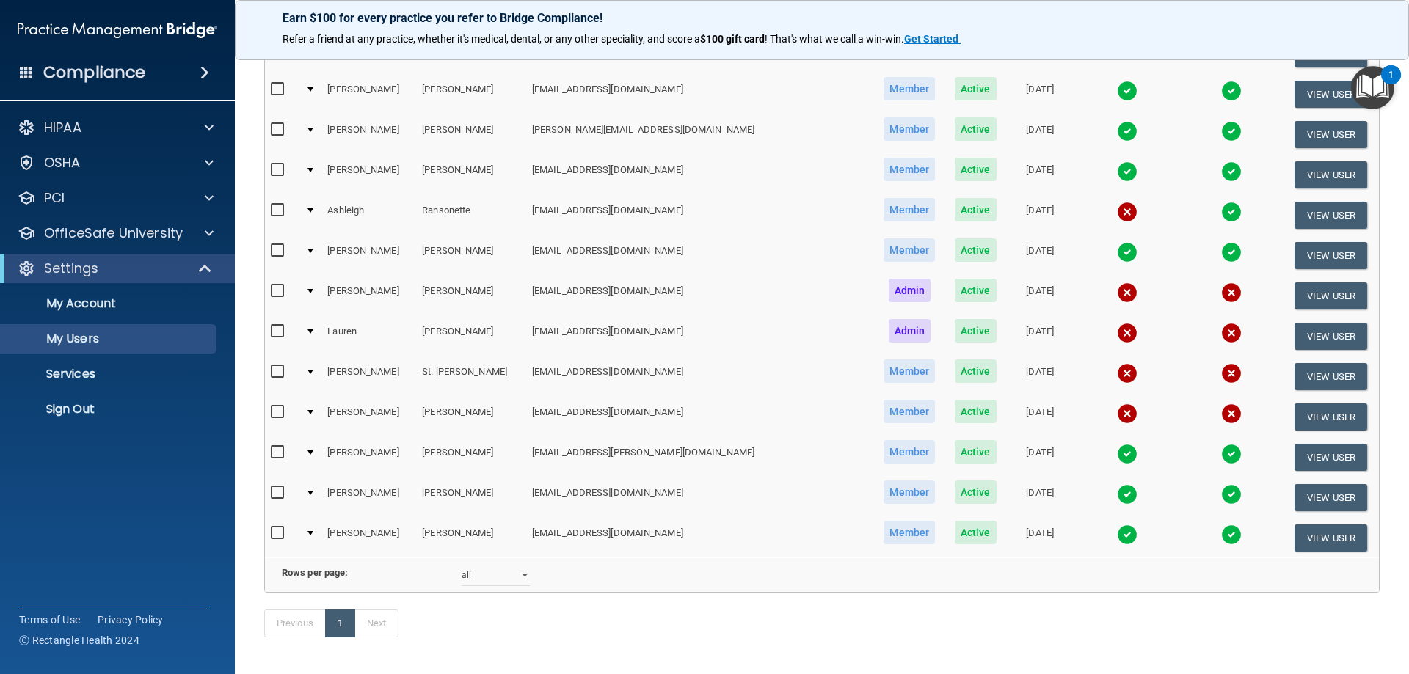
click at [1117, 494] on img at bounding box center [1127, 494] width 21 height 21
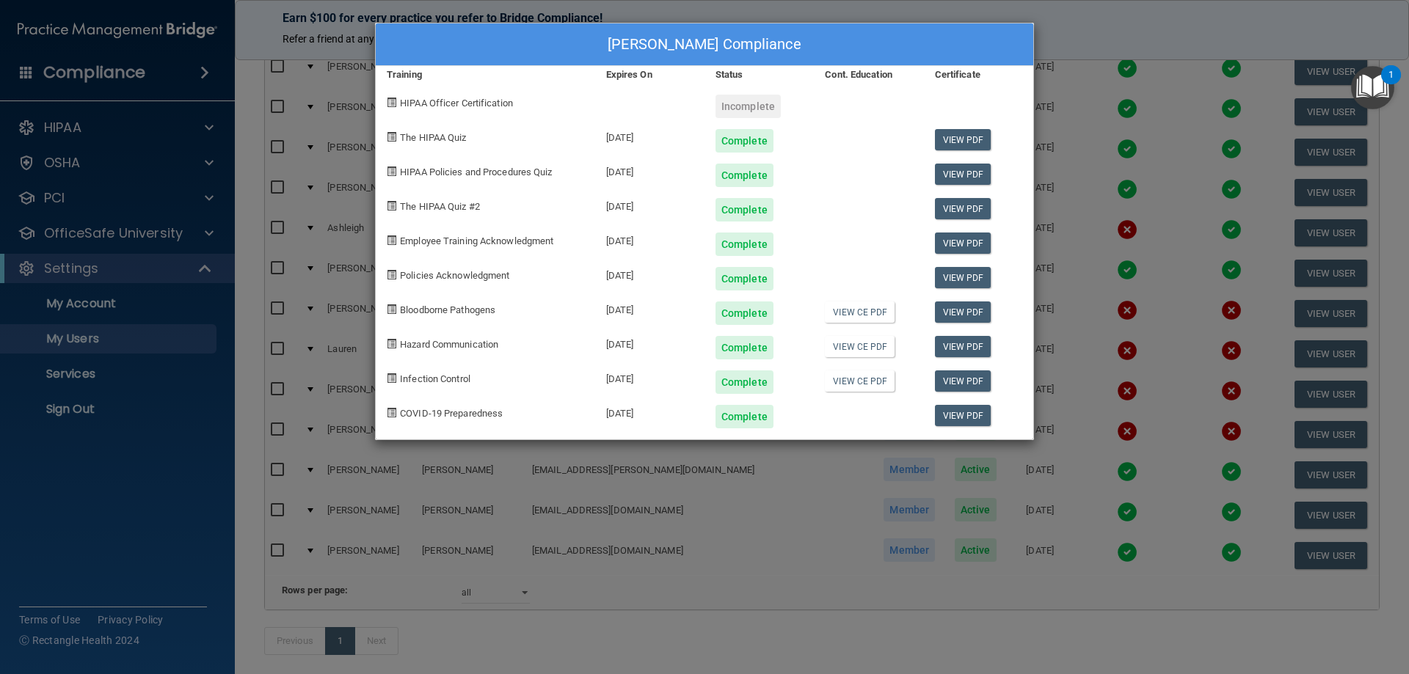
click at [982, 487] on div "[PERSON_NAME] Compliance Training Expires On Status Cont. Education Certificate…" at bounding box center [704, 337] width 1409 height 674
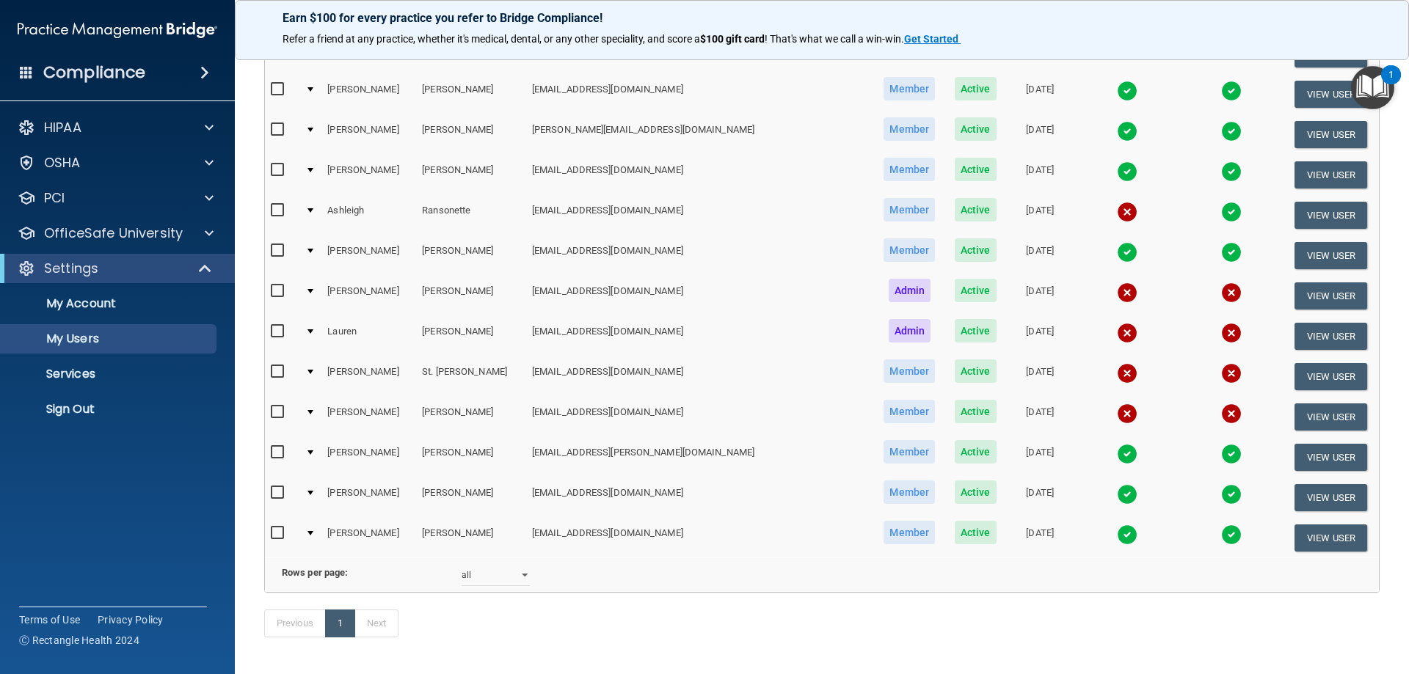
click at [1074, 552] on td at bounding box center [1127, 538] width 106 height 40
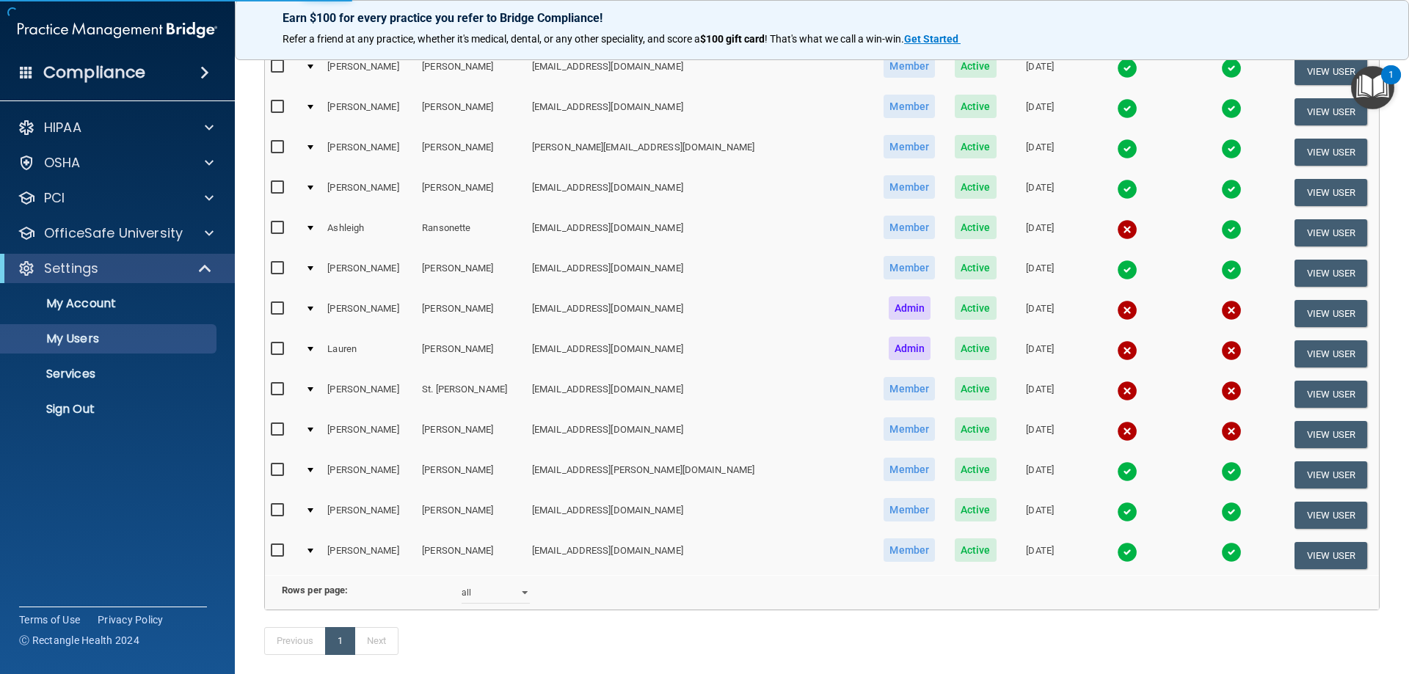
click at [1117, 552] on img at bounding box center [1127, 552] width 21 height 21
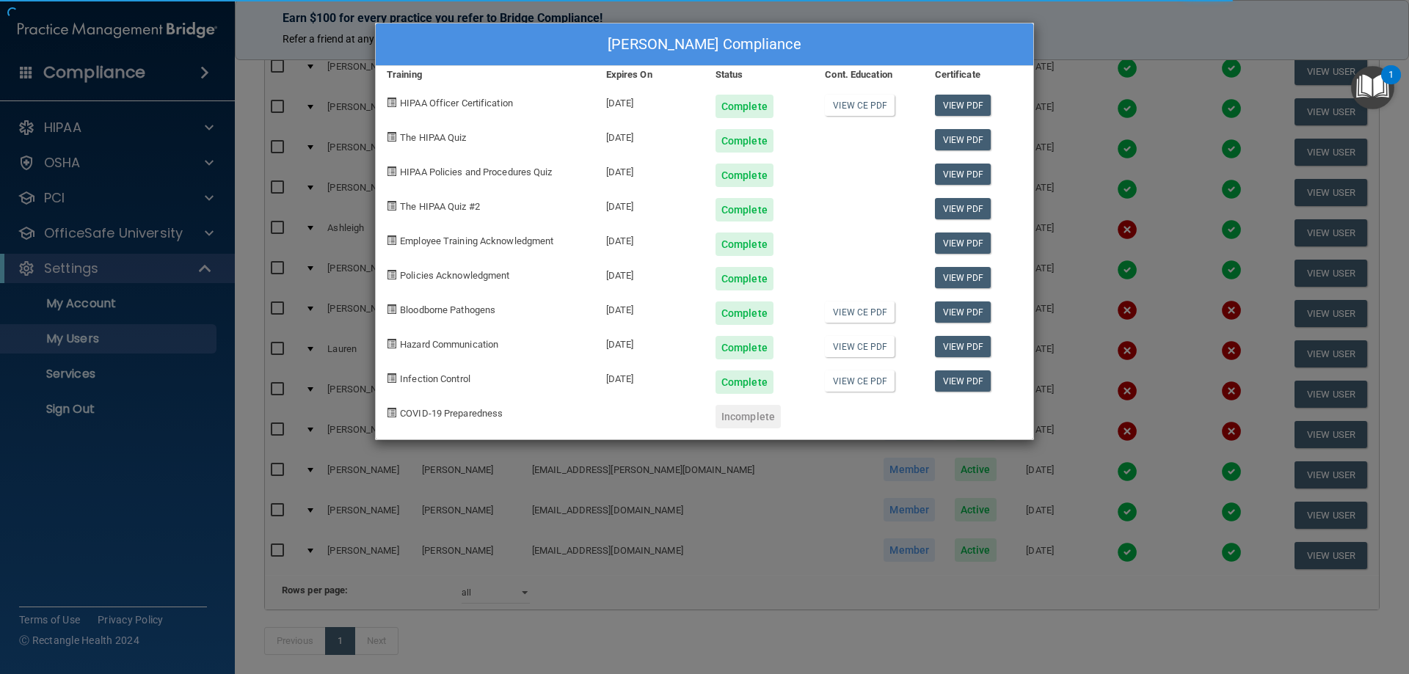
click at [1010, 531] on div "[PERSON_NAME] Compliance Training Expires On Status Cont. Education Certificate…" at bounding box center [704, 337] width 1409 height 674
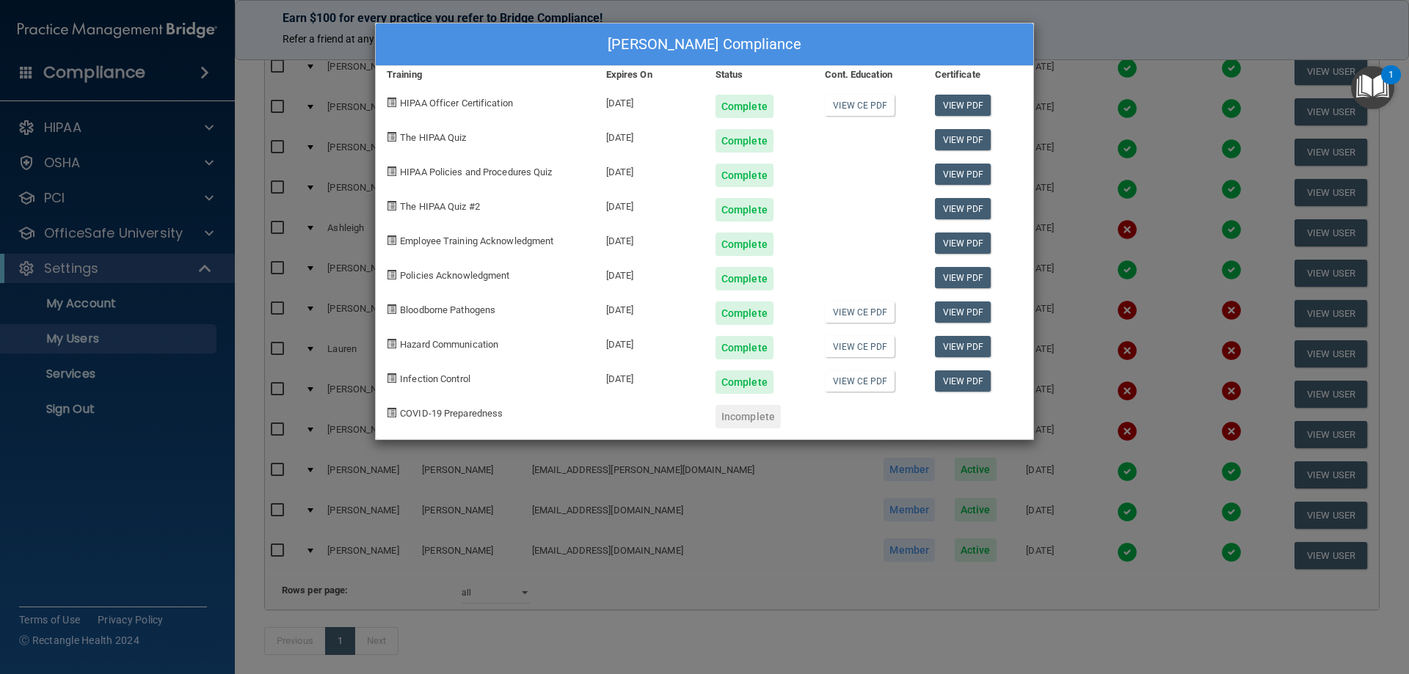
click at [1005, 485] on div "[PERSON_NAME] Compliance Training Expires On Status Cont. Education Certificate…" at bounding box center [704, 337] width 1409 height 674
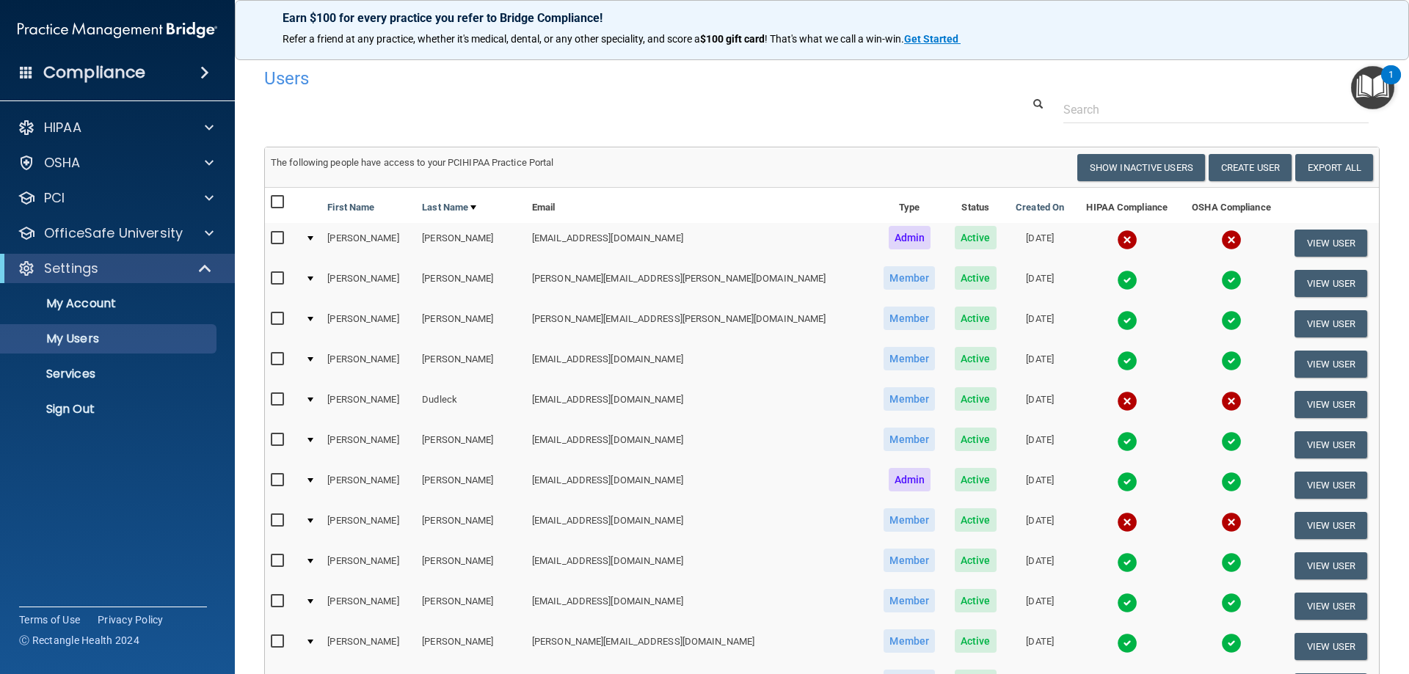
scroll to position [0, 0]
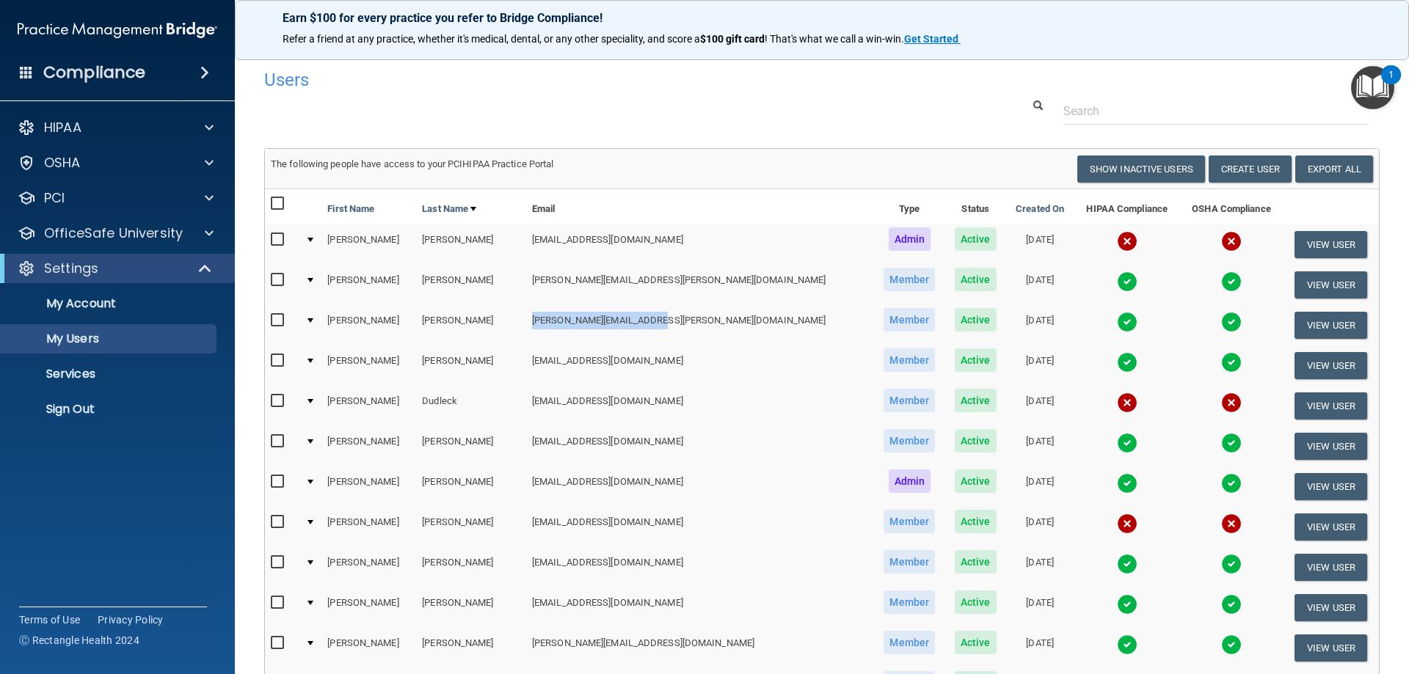
drag, startPoint x: 514, startPoint y: 319, endPoint x: 634, endPoint y: 322, distance: 120.3
click at [634, 322] on td "[PERSON_NAME][EMAIL_ADDRESS][PERSON_NAME][DOMAIN_NAME]" at bounding box center [700, 325] width 348 height 40
copy td "[PERSON_NAME][EMAIL_ADDRESS][PERSON_NAME][DOMAIN_NAME]"
drag, startPoint x: 515, startPoint y: 362, endPoint x: 617, endPoint y: 363, distance: 102.0
click at [616, 363] on td "[EMAIL_ADDRESS][DOMAIN_NAME]" at bounding box center [700, 366] width 348 height 40
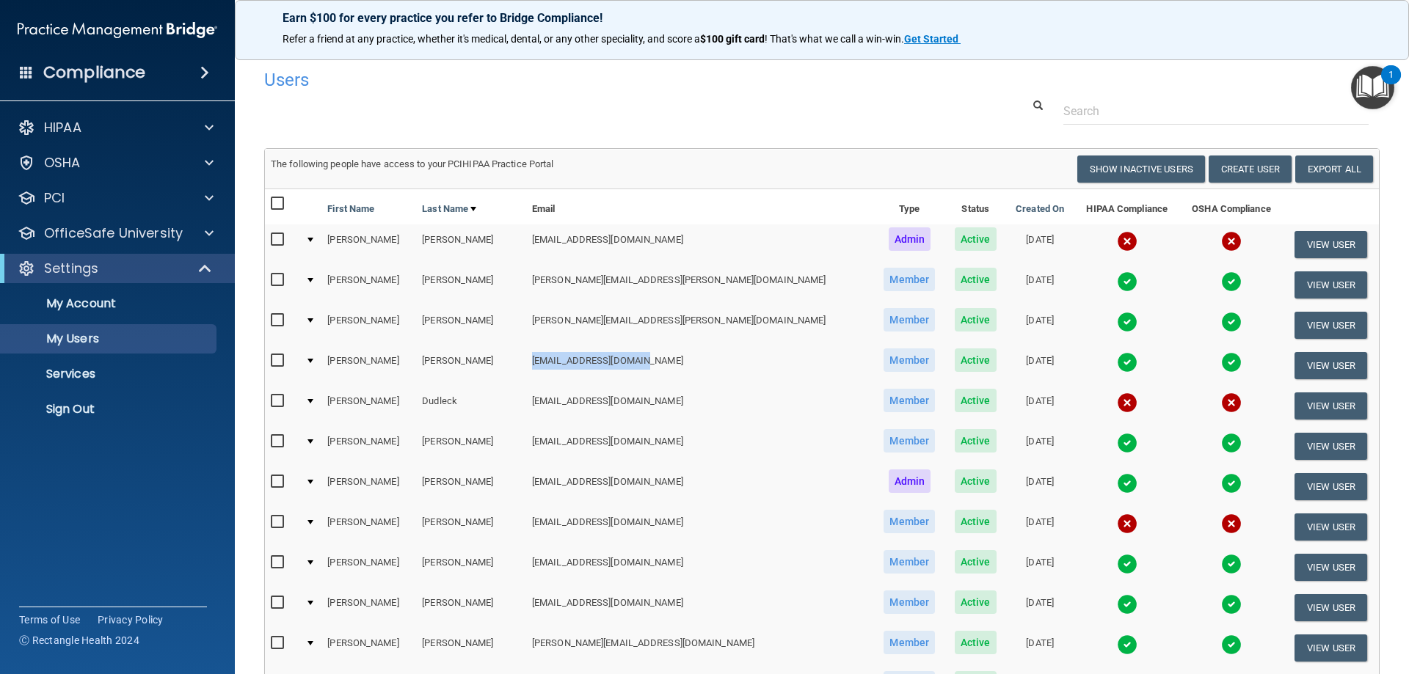
click at [1117, 362] on img at bounding box center [1127, 362] width 21 height 21
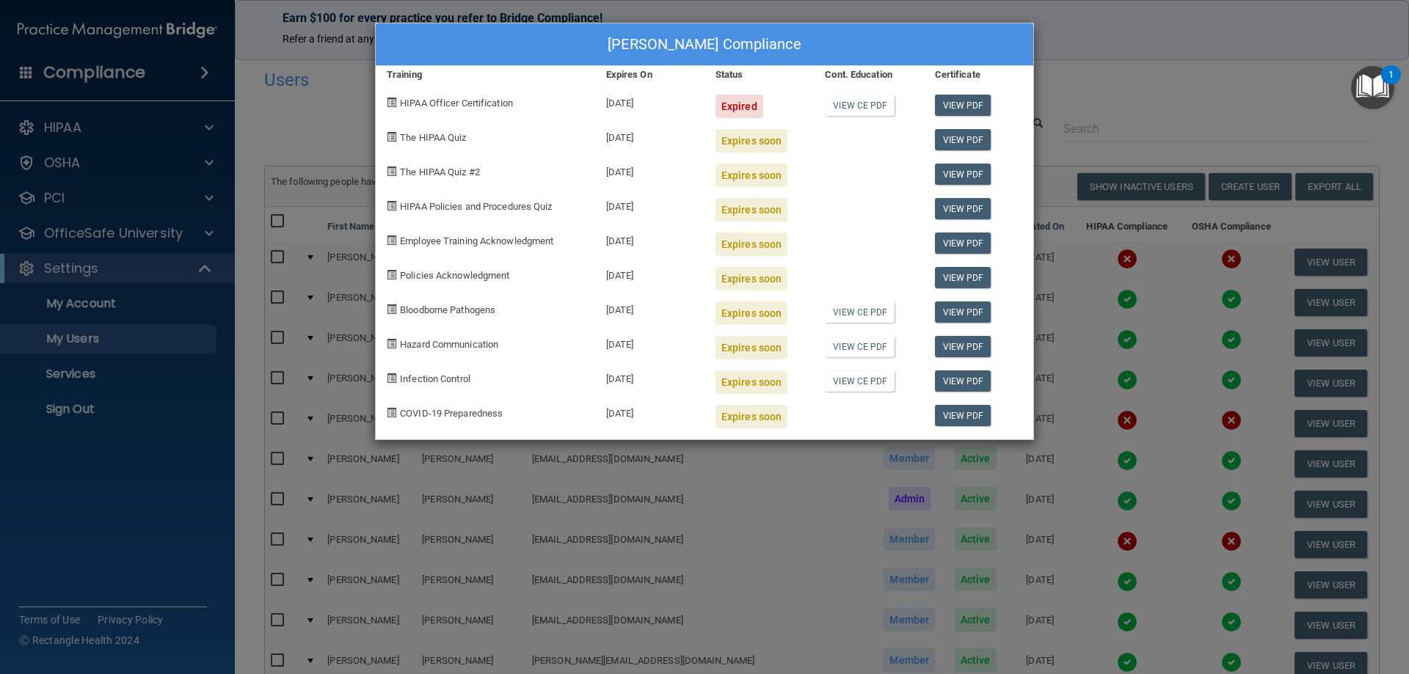
click at [1112, 51] on div "[PERSON_NAME] Compliance Training Expires On Status Cont. Education Certificate…" at bounding box center [704, 337] width 1409 height 674
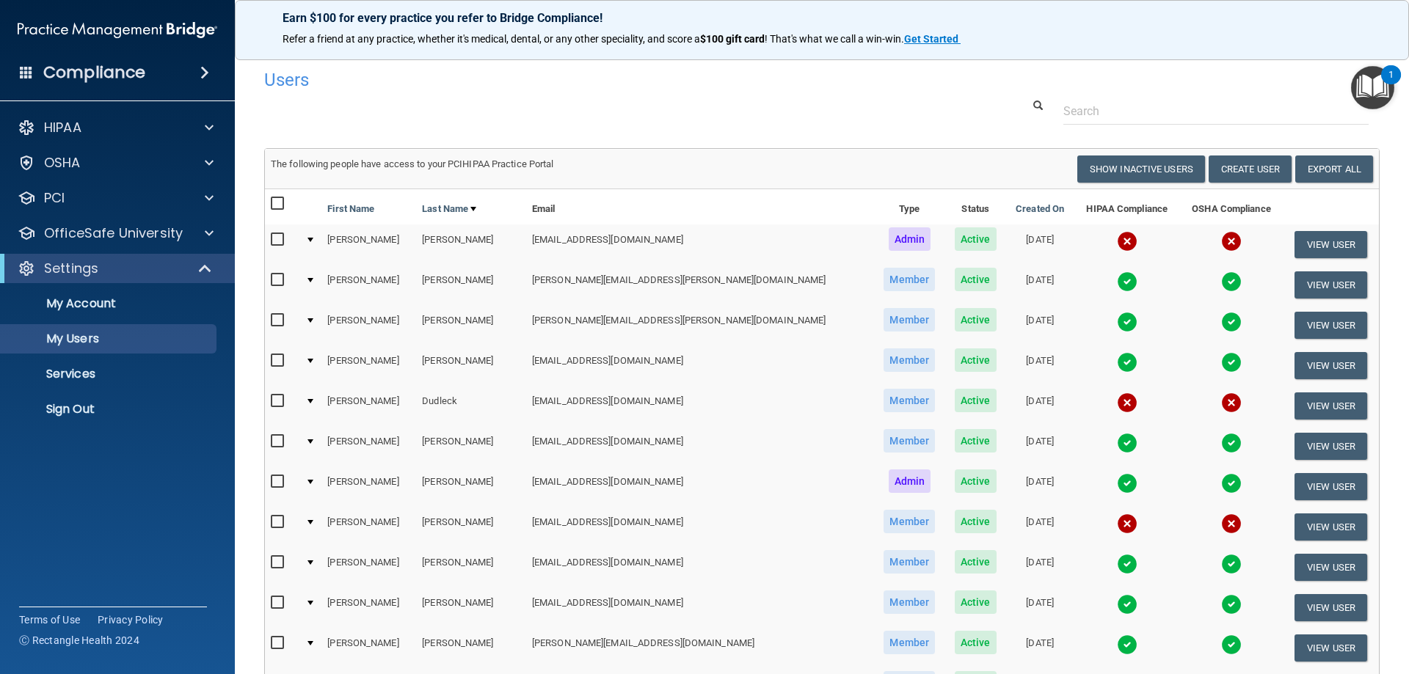
click at [1117, 288] on img at bounding box center [1127, 281] width 21 height 21
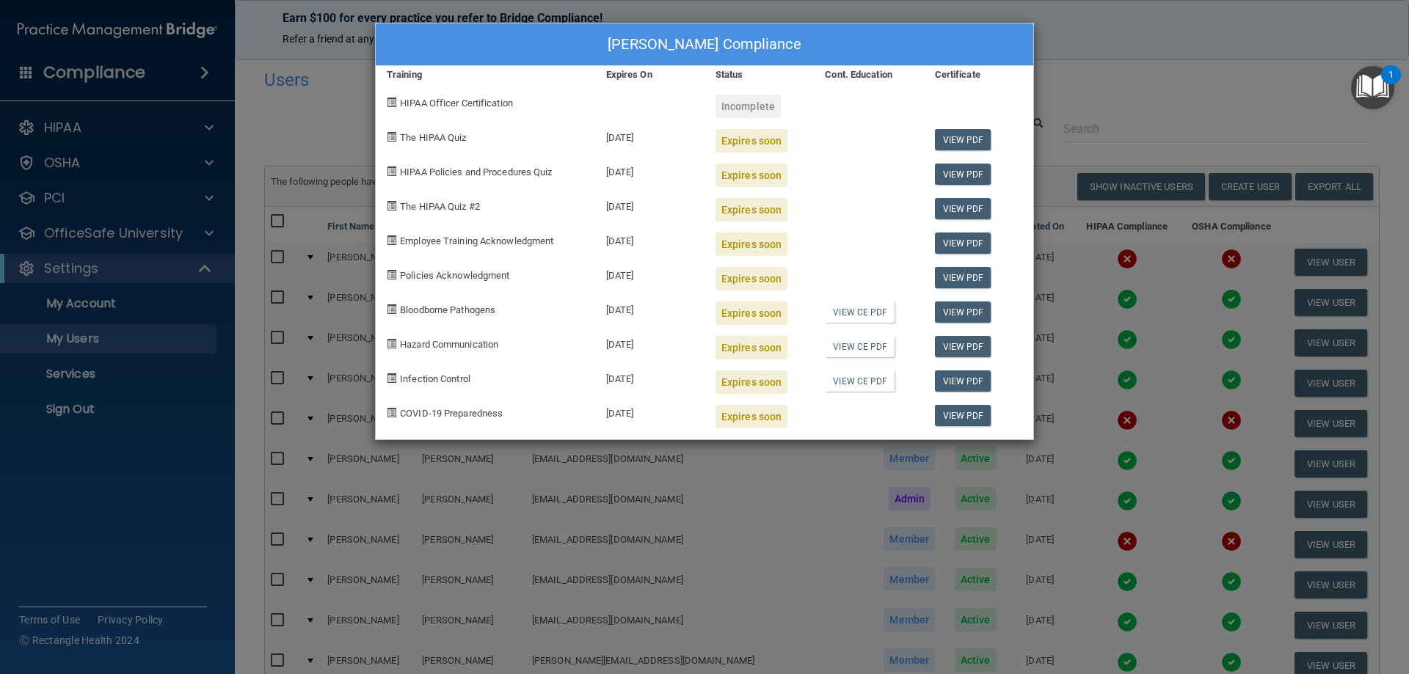
click at [1050, 107] on div "[PERSON_NAME] Compliance Training Expires On Status Cont. Education Certificate…" at bounding box center [704, 337] width 1409 height 674
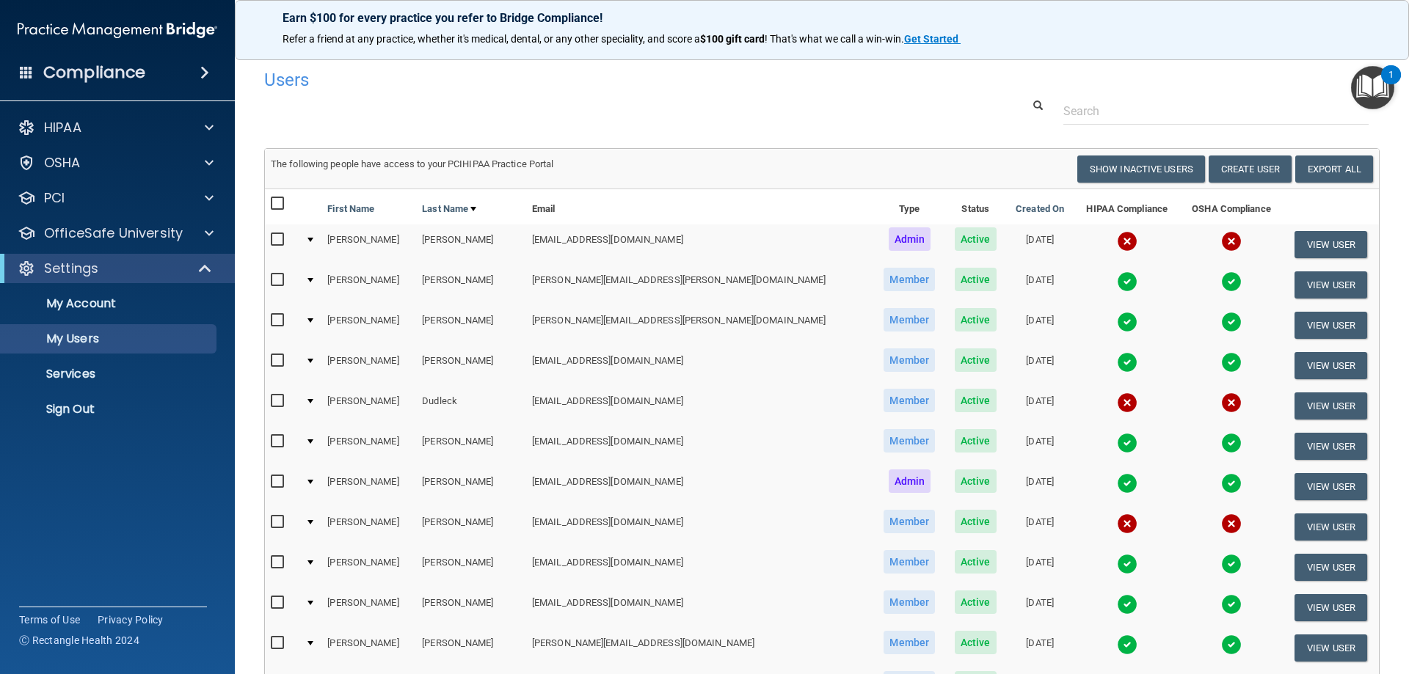
drag, startPoint x: 517, startPoint y: 361, endPoint x: 676, endPoint y: 362, distance: 159.2
click at [676, 362] on td "[EMAIL_ADDRESS][DOMAIN_NAME]" at bounding box center [700, 366] width 348 height 40
copy td "[EMAIL_ADDRESS][DOMAIN_NAME]"
click at [1117, 280] on img at bounding box center [1127, 281] width 21 height 21
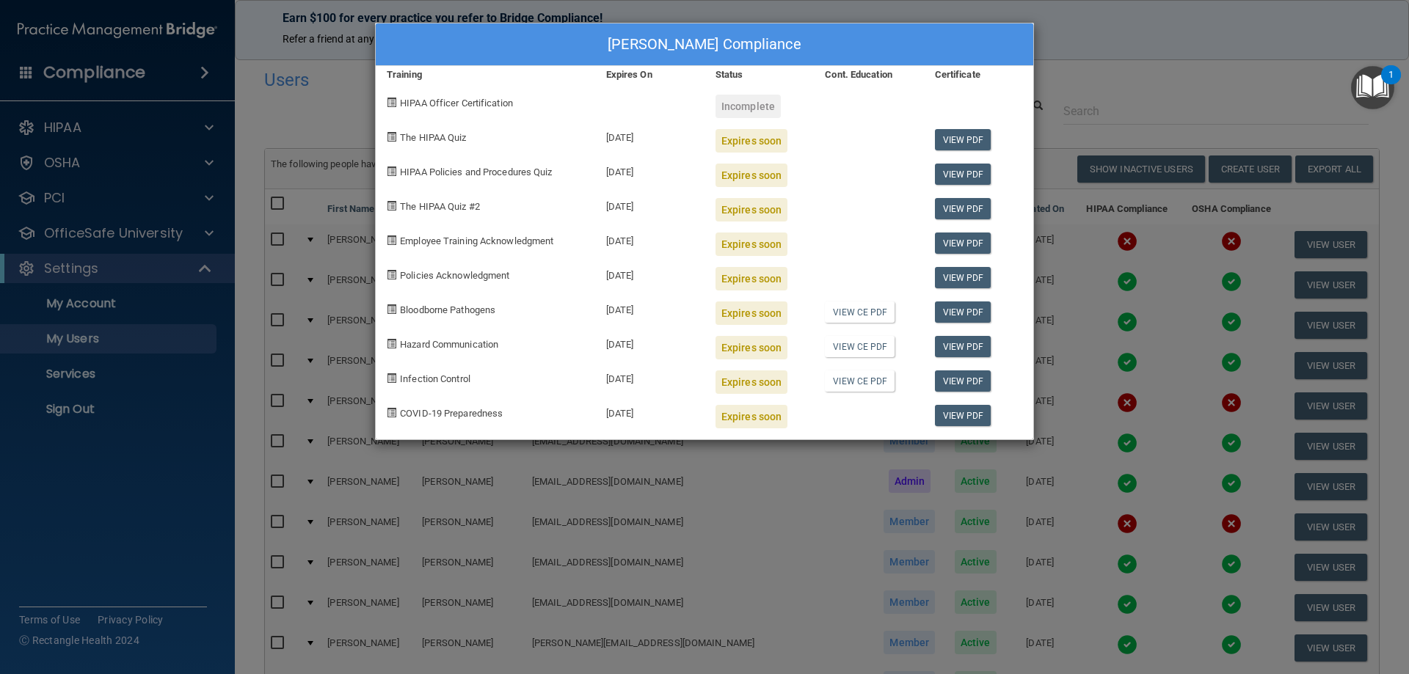
click at [1180, 30] on div "[PERSON_NAME] Compliance Training Expires On Status Cont. Education Certificate…" at bounding box center [704, 337] width 1409 height 674
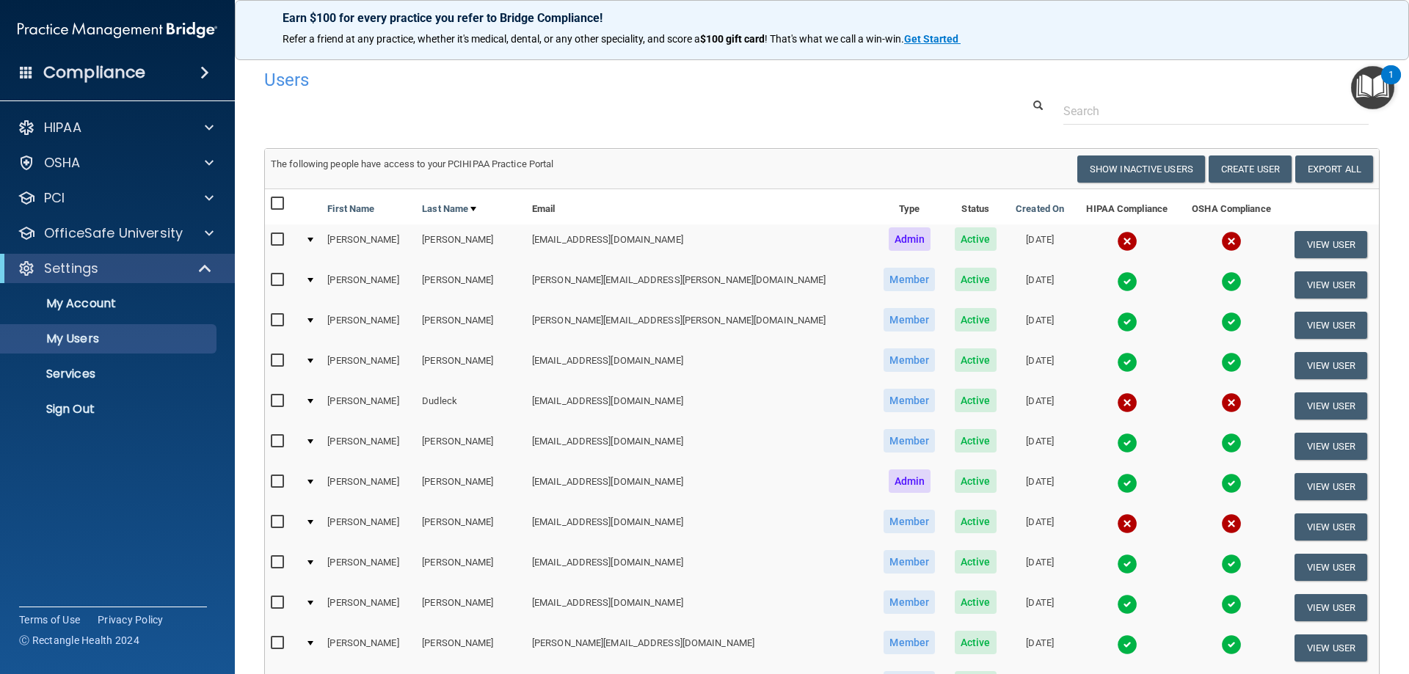
click at [1117, 440] on img at bounding box center [1127, 443] width 21 height 21
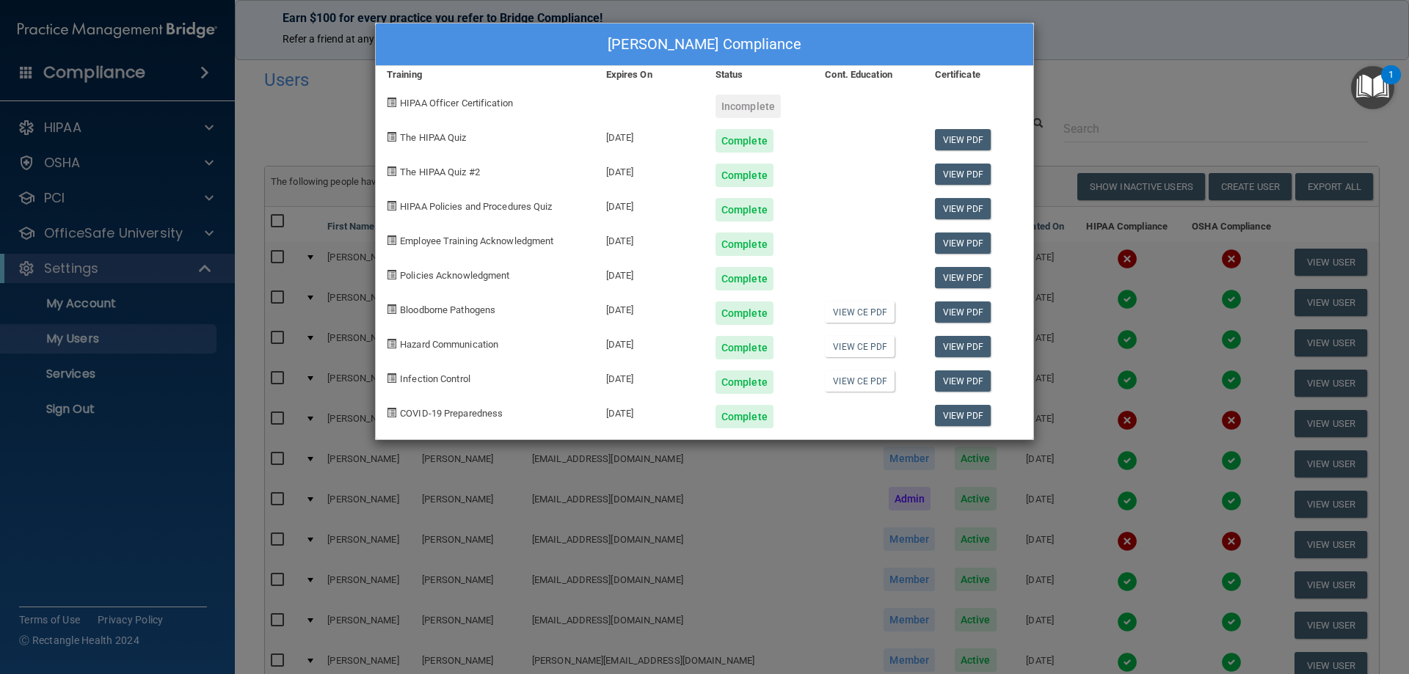
click at [1084, 47] on div "[PERSON_NAME] Compliance Training Expires On Status Cont. Education Certificate…" at bounding box center [704, 337] width 1409 height 674
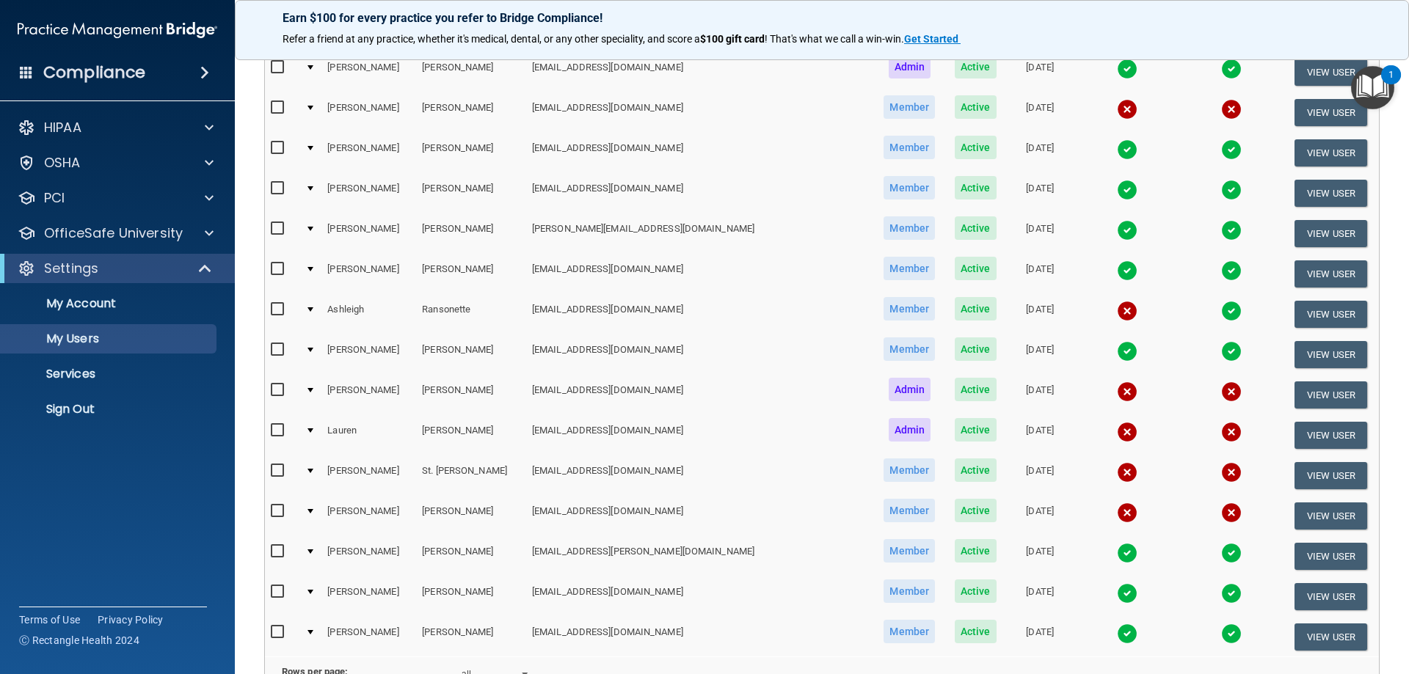
scroll to position [440, 0]
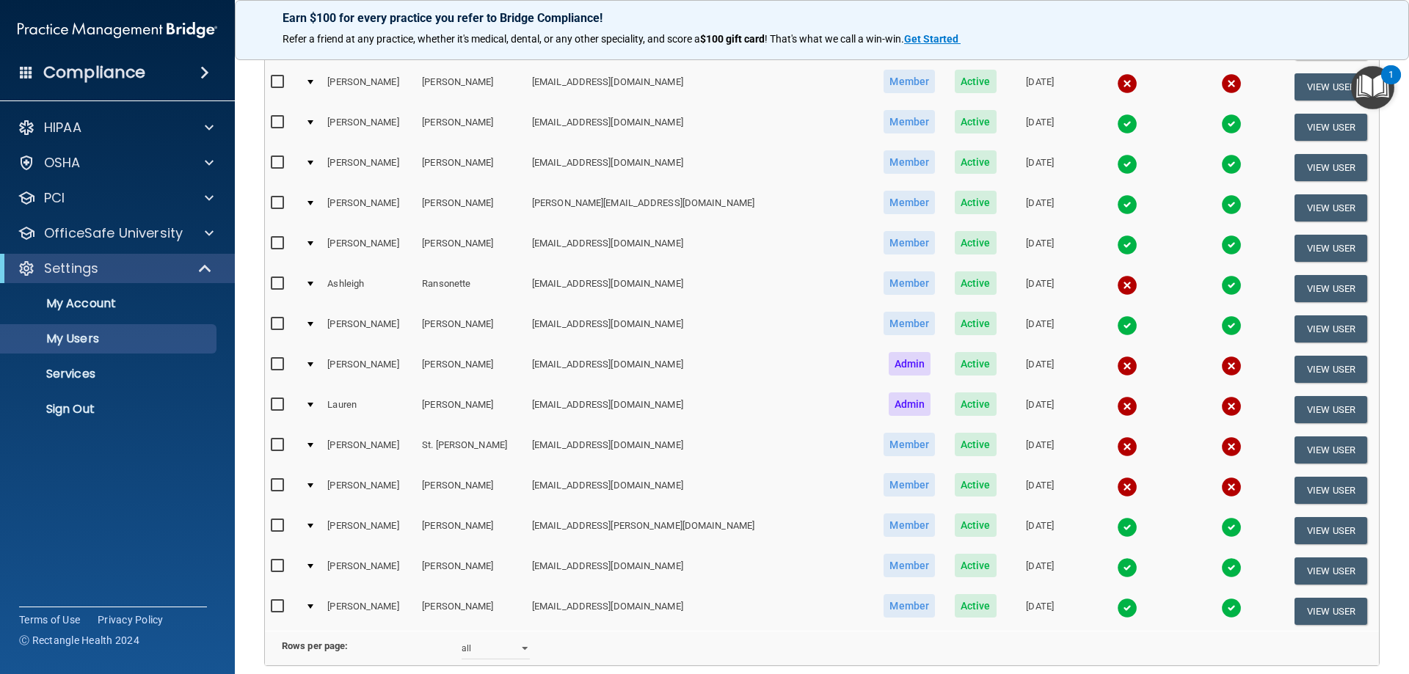
click at [1117, 326] on img at bounding box center [1127, 325] width 21 height 21
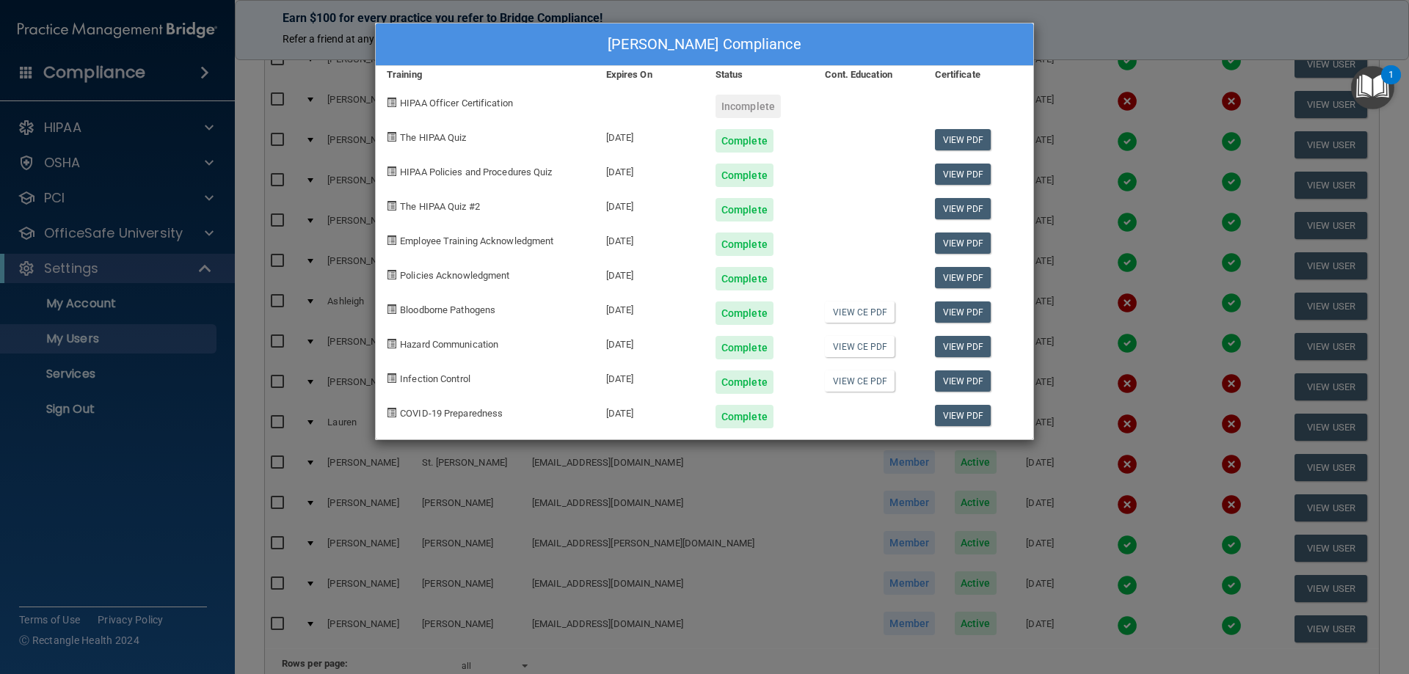
click at [1102, 105] on div "[PERSON_NAME] Compliance Training Expires On Status Cont. Education Certificate…" at bounding box center [704, 337] width 1409 height 674
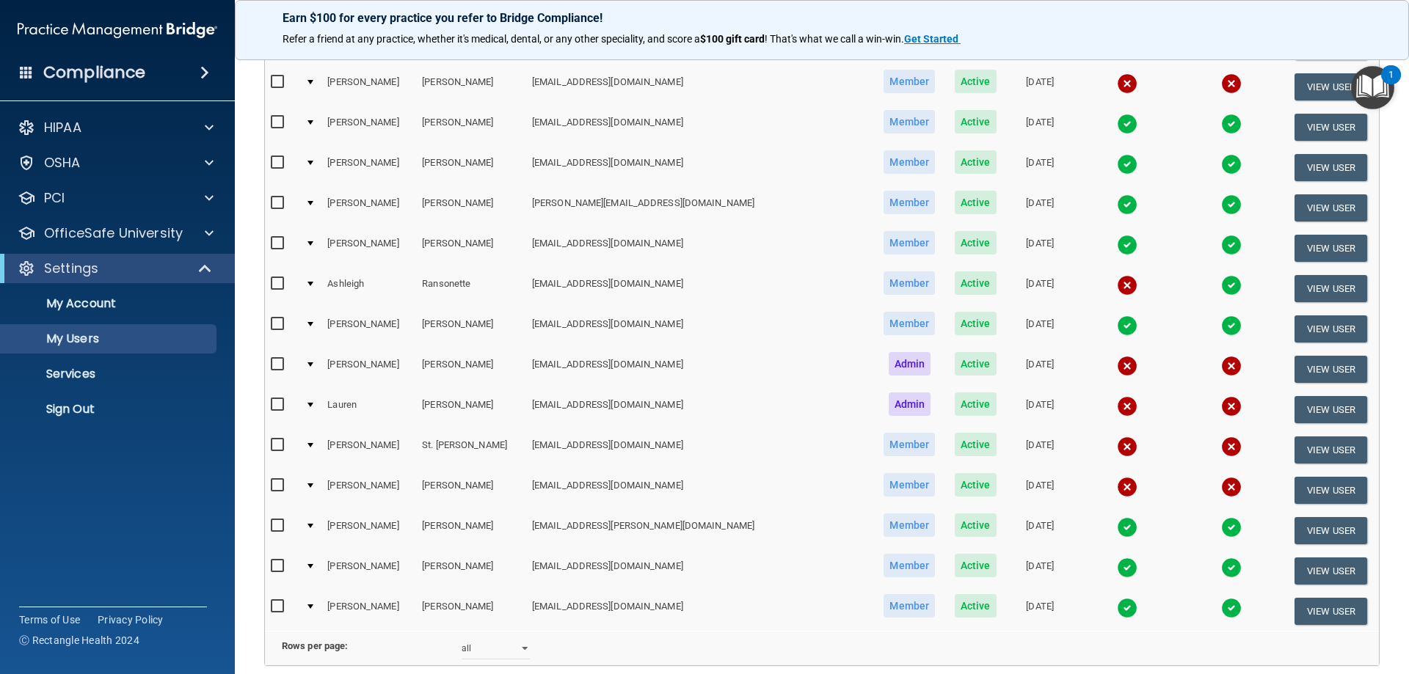
click at [1117, 528] on img at bounding box center [1127, 527] width 21 height 21
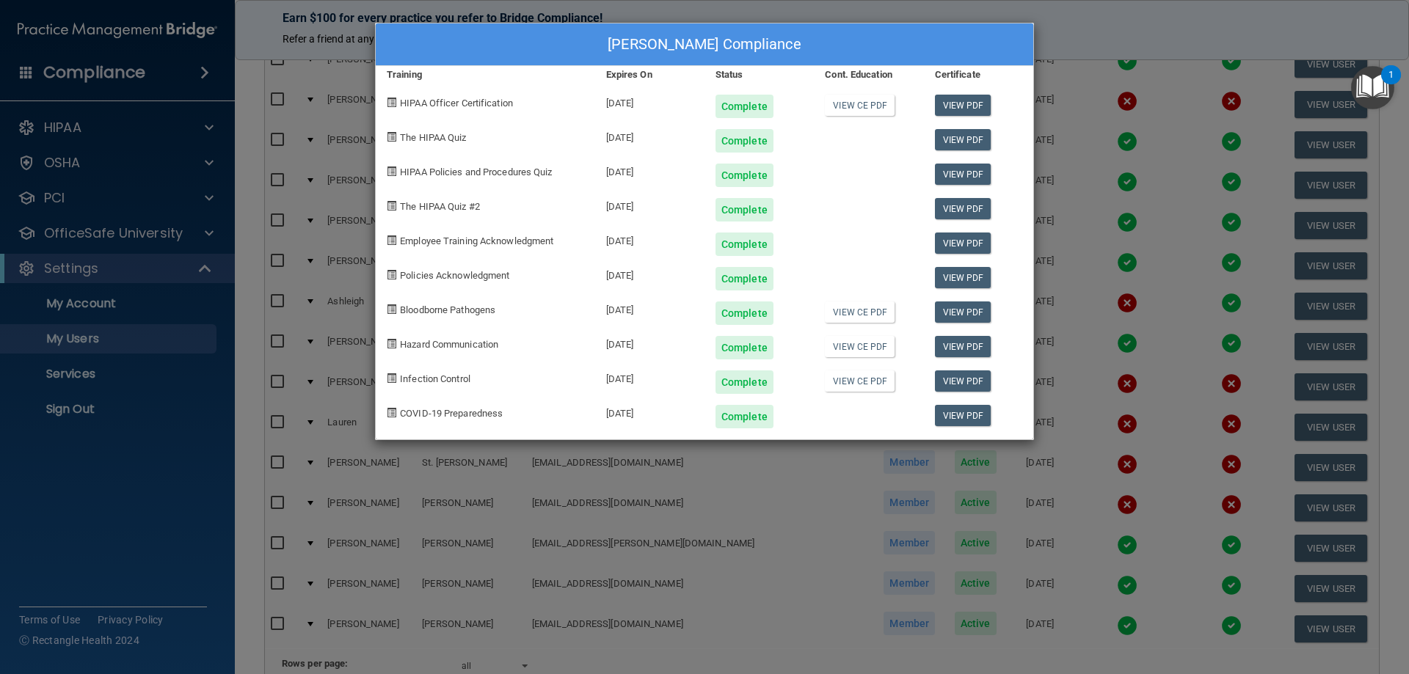
click at [728, 534] on div "[PERSON_NAME] Compliance Training Expires On Status Cont. Education Certificate…" at bounding box center [704, 337] width 1409 height 674
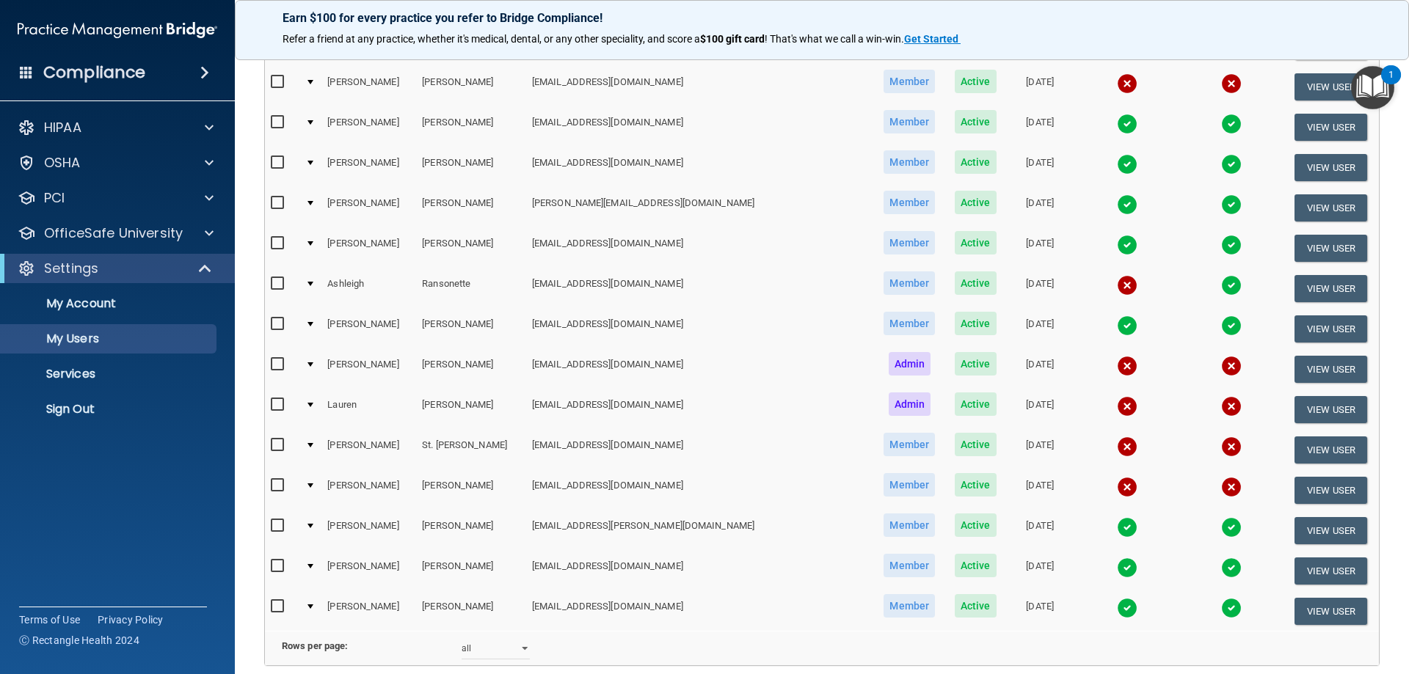
click at [1117, 569] on img at bounding box center [1127, 568] width 21 height 21
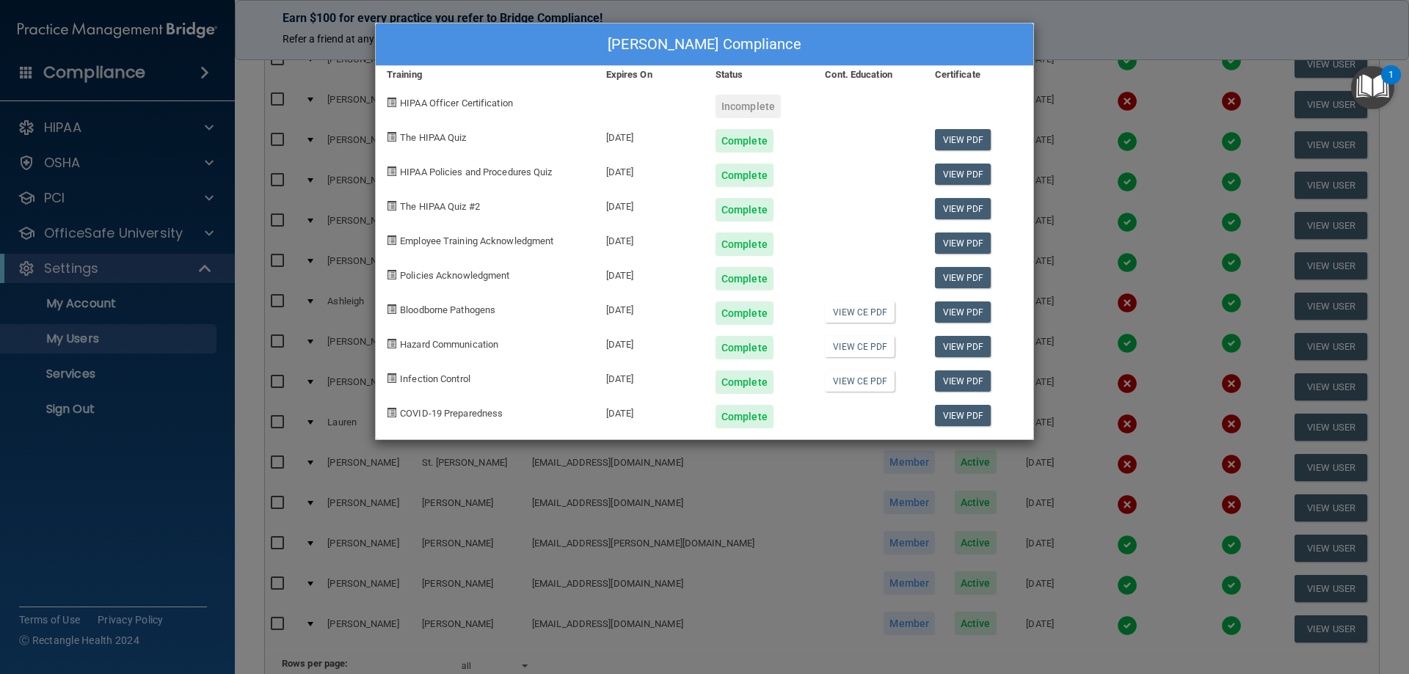
click at [737, 520] on div "[PERSON_NAME] Compliance Training Expires On Status Cont. Education Certificate…" at bounding box center [704, 337] width 1409 height 674
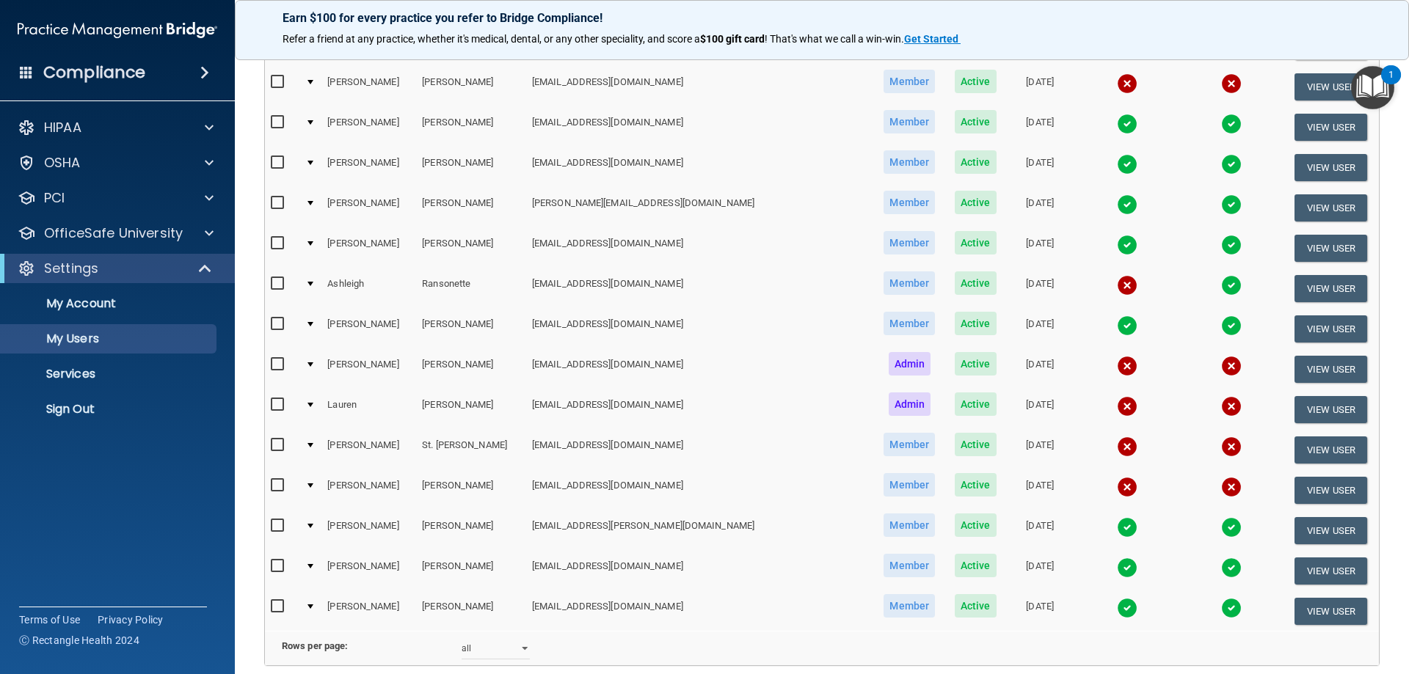
click at [1117, 608] on img at bounding box center [1127, 608] width 21 height 21
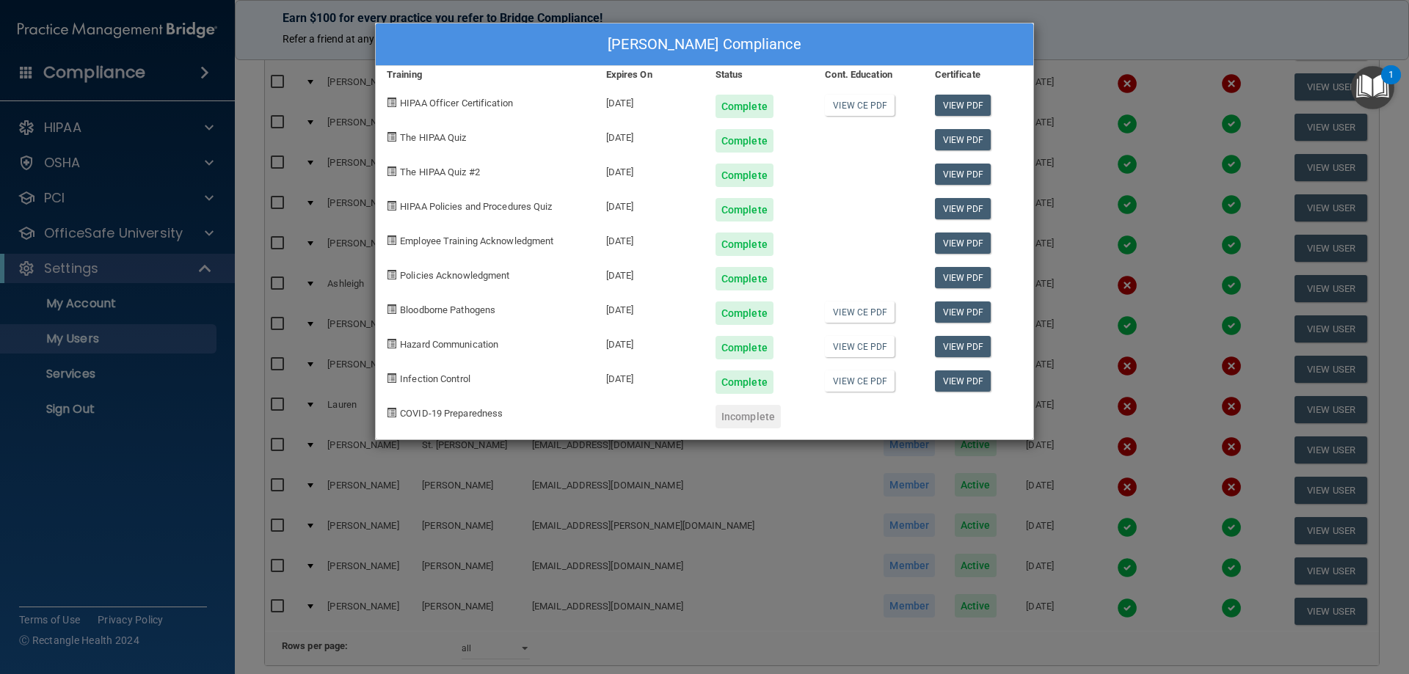
drag, startPoint x: 764, startPoint y: 590, endPoint x: 742, endPoint y: 569, distance: 30.1
click at [742, 569] on div "[PERSON_NAME] Compliance Training Expires On Status Cont. Education Certificate…" at bounding box center [704, 337] width 1409 height 674
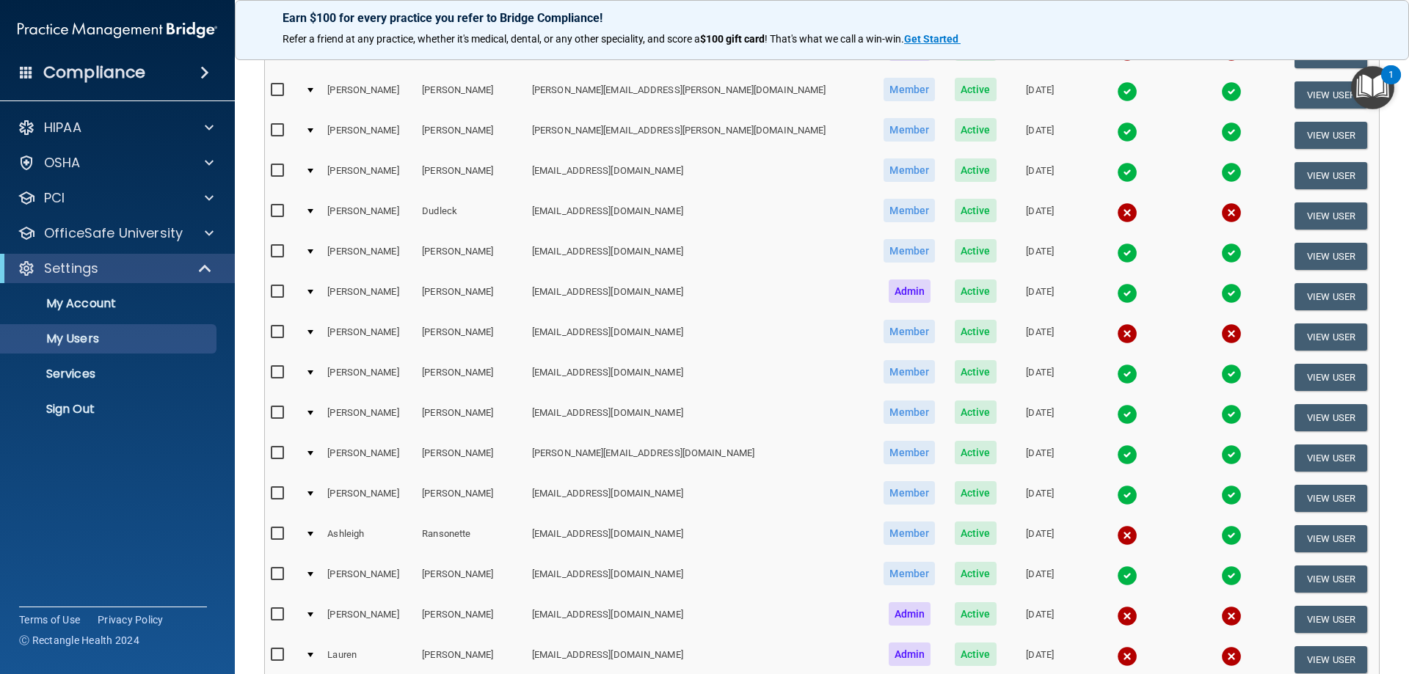
scroll to position [0, 0]
